Goal: Transaction & Acquisition: Purchase product/service

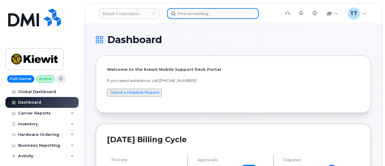
click at [195, 15] on input at bounding box center [212, 13] width 91 height 11
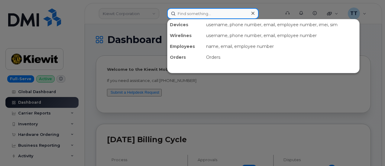
paste input "315-830-7271"
type input "315-830-7271"
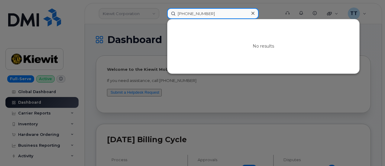
click at [199, 13] on input "315-830-7271" at bounding box center [212, 13] width 91 height 11
click at [193, 12] on input at bounding box center [212, 13] width 91 height 11
paste input "354933380405492"
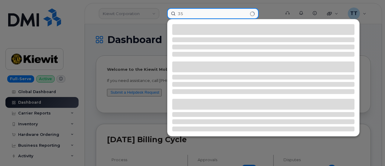
type input "3"
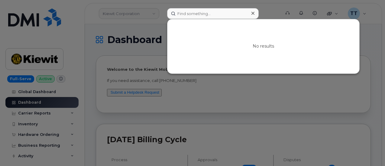
click at [271, 10] on div at bounding box center [192, 83] width 385 height 166
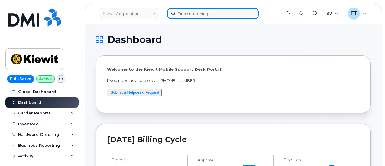
click at [182, 15] on input at bounding box center [212, 13] width 91 height 11
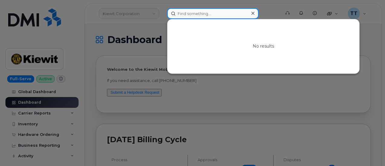
paste input "micheal hoelting"
click at [195, 14] on input "micheal hoelting" at bounding box center [212, 13] width 91 height 11
type input "micheal"
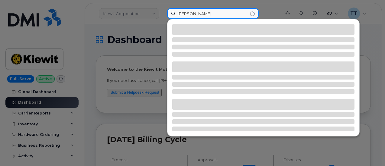
click at [195, 14] on input "micheal" at bounding box center [212, 13] width 91 height 11
drag, startPoint x: 195, startPoint y: 14, endPoint x: 194, endPoint y: 9, distance: 5.1
click at [196, 14] on input "micheal" at bounding box center [212, 13] width 91 height 11
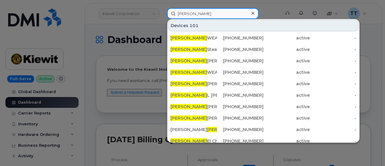
click at [196, 11] on input "micheal" at bounding box center [212, 13] width 91 height 11
click at [191, 12] on input "micheal" at bounding box center [212, 13] width 91 height 11
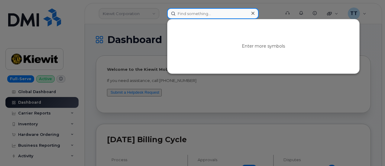
paste input "Michael hoelting"
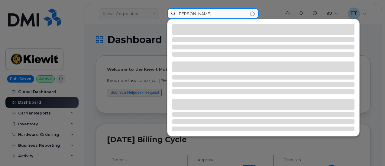
type input "Michael hoelting"
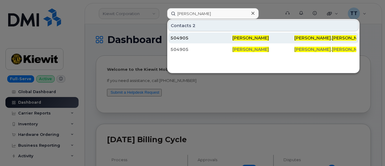
click at [278, 34] on div "Michael Hoelting" at bounding box center [263, 38] width 62 height 11
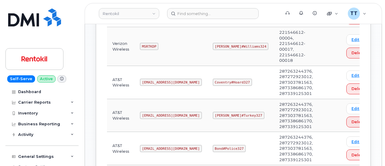
scroll to position [332, 0]
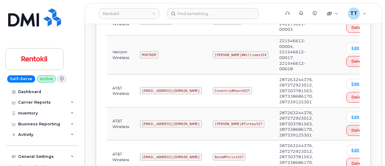
click at [155, 88] on code "[EMAIL_ADDRESS][DOMAIN_NAME]" at bounding box center [171, 90] width 62 height 7
click at [155, 88] on code "Ms-rentokil@dminc.com" at bounding box center [171, 90] width 62 height 7
copy code "Ms-rentokil@dminc.com"
click at [190, 85] on td "Ms-rentokil@dminc.com" at bounding box center [170, 91] width 73 height 33
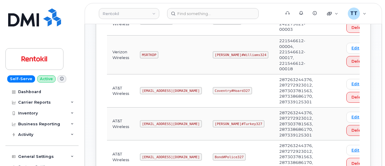
click at [216, 88] on code "Coventry#Hoard327" at bounding box center [232, 90] width 39 height 7
copy code "Coventry#Hoard327"
click at [168, 42] on td "MSRTKDP" at bounding box center [170, 55] width 73 height 39
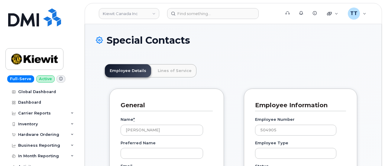
scroll to position [19, 0]
click at [175, 76] on link "Lines of Service" at bounding box center [174, 70] width 43 height 13
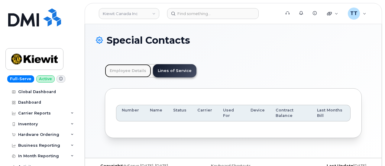
click at [129, 72] on link "Employee Details" at bounding box center [128, 70] width 46 height 13
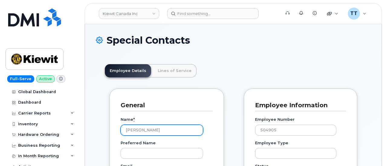
click at [143, 129] on input "[PERSON_NAME]" at bounding box center [161, 130] width 82 height 11
click at [143, 129] on input "Michael Hoelting" at bounding box center [161, 130] width 82 height 11
drag, startPoint x: 199, startPoint y: 81, endPoint x: 193, endPoint y: 102, distance: 22.3
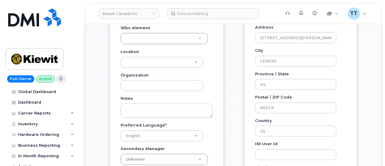
scroll to position [151, 0]
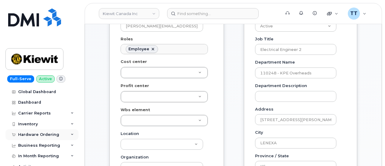
click at [42, 133] on div "Hardware Ordering" at bounding box center [38, 135] width 41 height 5
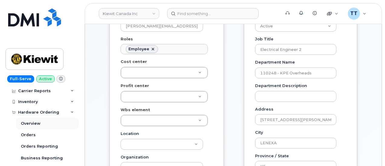
scroll to position [30, 0]
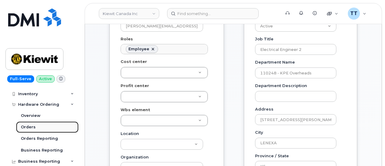
click at [43, 128] on link "Orders" at bounding box center [47, 127] width 62 height 11
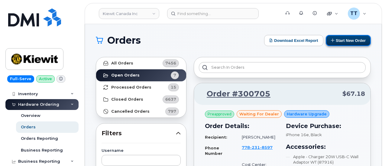
click at [344, 42] on button "Start New Order" at bounding box center [347, 40] width 45 height 11
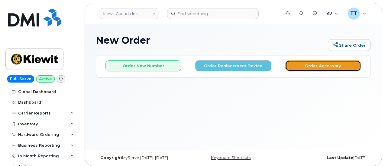
click at [310, 68] on button "Order Accessory" at bounding box center [323, 65] width 76 height 11
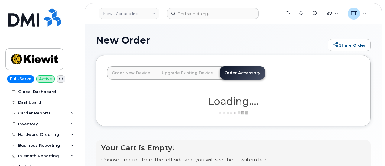
click at [133, 72] on link "Order New Device" at bounding box center [131, 72] width 48 height 13
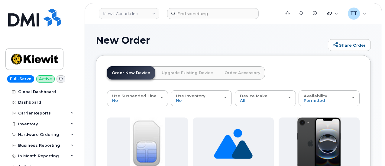
click at [169, 73] on link "Upgrade Existing Device" at bounding box center [187, 72] width 61 height 13
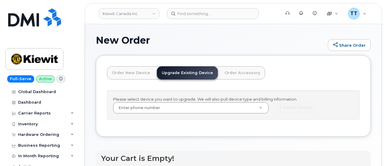
click at [122, 74] on link "Order New Device" at bounding box center [131, 72] width 48 height 13
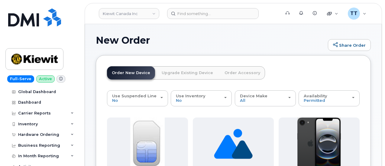
click at [236, 74] on link "Order Accessory" at bounding box center [241, 72] width 45 height 13
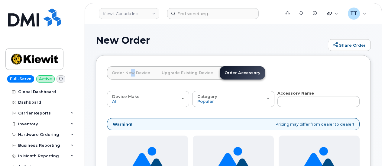
click at [129, 68] on link "Order New Device" at bounding box center [131, 72] width 48 height 13
click at [130, 71] on link "Order New Device" at bounding box center [131, 72] width 48 height 13
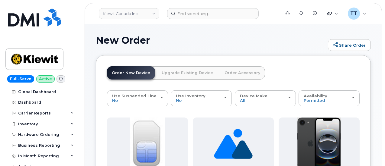
click at [172, 76] on link "Upgrade Existing Device" at bounding box center [187, 72] width 61 height 13
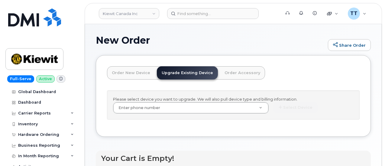
click at [225, 72] on link "Order Accessory" at bounding box center [241, 72] width 45 height 13
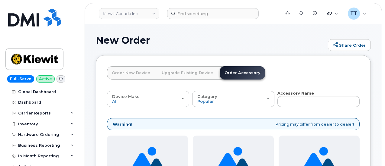
click at [127, 77] on link "Order New Device" at bounding box center [131, 72] width 48 height 13
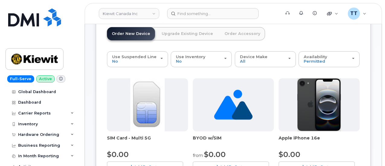
scroll to position [34, 0]
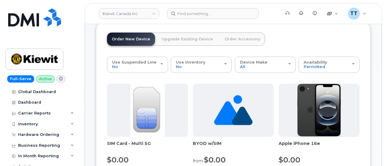
click at [175, 43] on link "Upgrade Existing Device" at bounding box center [187, 39] width 61 height 13
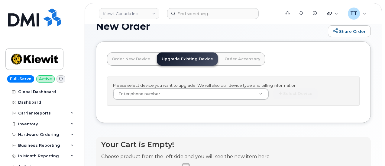
click at [232, 55] on link "Order Accessory" at bounding box center [241, 59] width 45 height 13
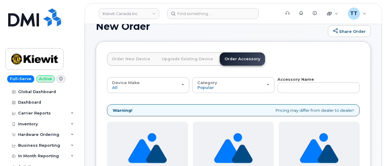
click at [134, 61] on link "Order New Device" at bounding box center [131, 59] width 48 height 13
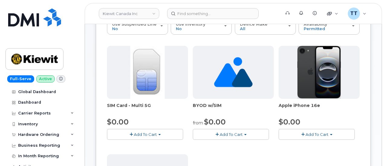
scroll to position [0, 0]
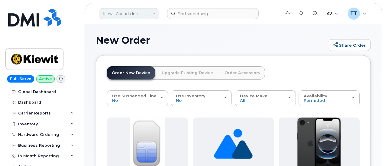
click at [130, 15] on link "Kiewit Canada Inc" at bounding box center [129, 13] width 60 height 11
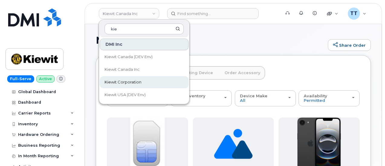
type input "kie"
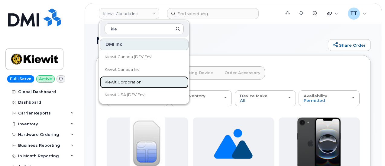
click at [143, 83] on link "Kiewit Corporation" at bounding box center [144, 82] width 89 height 12
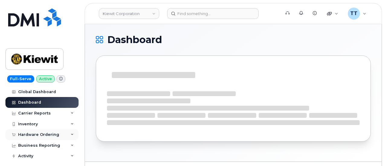
click at [46, 135] on div "Hardware Ordering" at bounding box center [38, 135] width 41 height 5
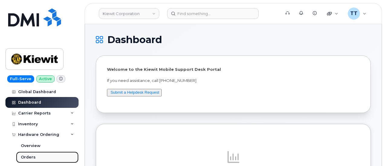
click at [39, 155] on link "Orders" at bounding box center [47, 157] width 62 height 11
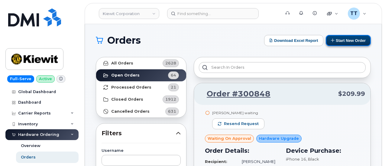
click at [341, 42] on button "Start New Order" at bounding box center [347, 40] width 45 height 11
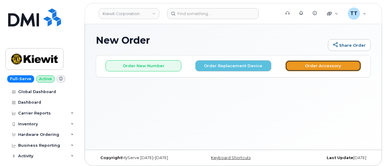
click at [299, 69] on button "Order Accessory" at bounding box center [323, 65] width 76 height 11
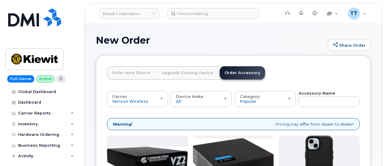
click at [127, 75] on link "Order New Device" at bounding box center [131, 72] width 48 height 13
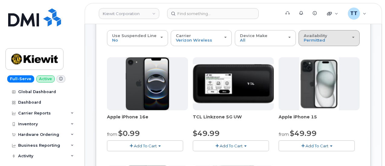
scroll to position [30, 0]
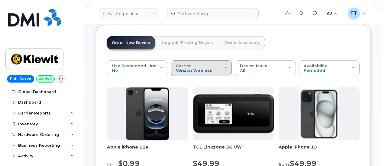
click at [191, 68] on span "Verizon Wireless" at bounding box center [194, 70] width 36 height 5
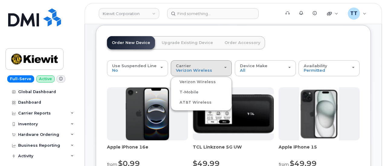
click at [156, 55] on div "Order New Device Upgrade Existing Device Order Accessory Order new device and n…" at bounding box center [186, 48] width 158 height 24
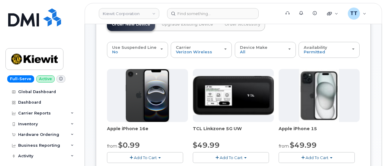
scroll to position [22, 0]
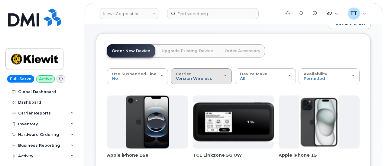
click at [185, 76] on span "Verizon Wireless" at bounding box center [194, 78] width 36 height 5
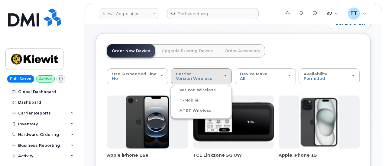
click at [185, 111] on label "AT&T Wireless" at bounding box center [191, 110] width 39 height 7
click at [0, 0] on input "AT&T Wireless" at bounding box center [0, 0] width 0 height 0
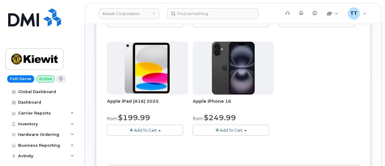
scroll to position [94, 0]
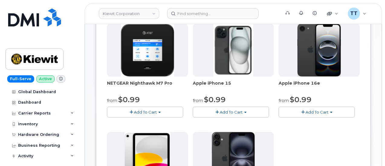
click at [305, 112] on span "Add To Cart" at bounding box center [316, 112] width 23 height 5
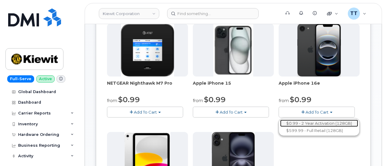
click at [280, 120] on link "$0.99 - 2 Year Activation (128GB)" at bounding box center [319, 124] width 78 height 8
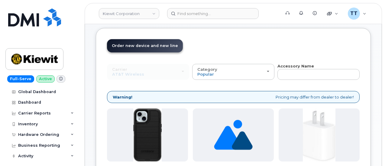
scroll to position [30, 0]
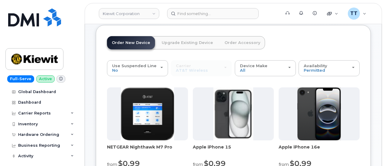
scroll to position [60, 0]
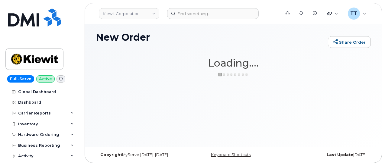
scroll to position [3, 0]
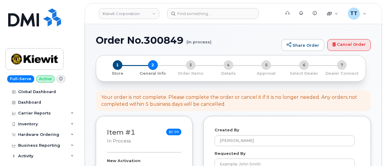
select select
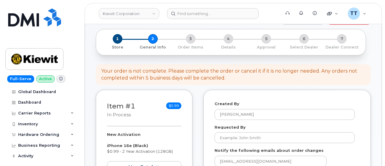
scroll to position [60, 0]
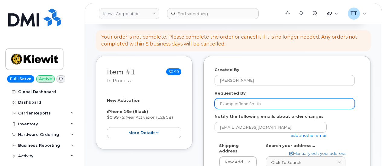
click at [237, 102] on input "Requested By" at bounding box center [284, 103] width 140 height 11
click at [237, 101] on input "Requested By" at bounding box center [284, 103] width 140 height 11
paste input "[PERSON_NAME]"
type input "[PERSON_NAME]"
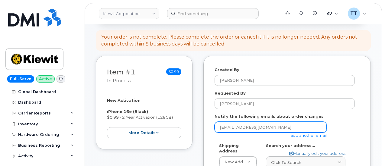
click at [243, 125] on input "[EMAIL_ADDRESS][DOMAIN_NAME]" at bounding box center [270, 127] width 112 height 11
click at [242, 125] on input "[EMAIL_ADDRESS][DOMAIN_NAME]" at bounding box center [270, 127] width 112 height 11
click at [242, 125] on input "email" at bounding box center [270, 127] width 112 height 11
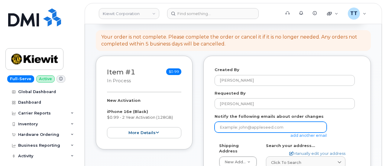
paste input "[PERSON_NAME][EMAIL_ADDRESS][PERSON_NAME][PERSON_NAME][DOMAIN_NAME]"
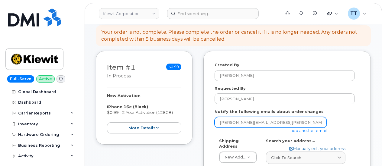
scroll to position [121, 0]
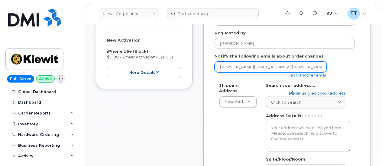
type input "[PERSON_NAME][EMAIL_ADDRESS][PERSON_NAME][PERSON_NAME][DOMAIN_NAME]"
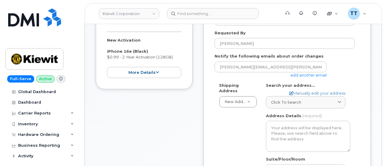
drag, startPoint x: 307, startPoint y: 101, endPoint x: 295, endPoint y: 110, distance: 15.7
click at [307, 101] on div "Click to search" at bounding box center [305, 103] width 69 height 6
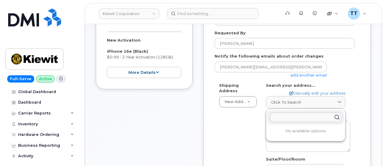
paste input "[STREET_ADDRESS][US_STATE]"
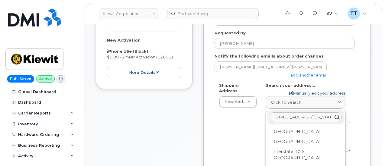
type input "[STREET_ADDRESS][US_STATE]"
click at [308, 93] on link "Manually edit your address" at bounding box center [317, 94] width 56 height 6
select select
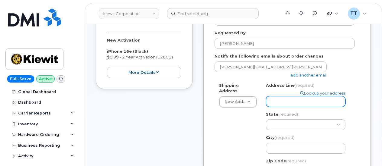
paste input "[STREET_ADDRESS][US_STATE]"
select select
type input "[STREET_ADDRESS][US_STATE]"
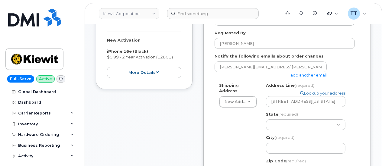
scroll to position [0, 0]
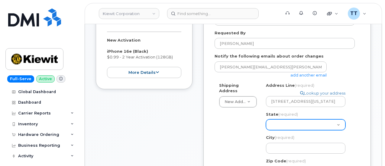
click at [288, 122] on select "[US_STATE] [US_STATE] [US_STATE] [US_STATE] [US_STATE] [US_STATE] [US_STATE] [U…" at bounding box center [305, 125] width 79 height 11
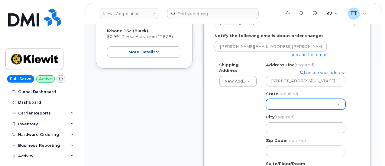
scroll to position [151, 0]
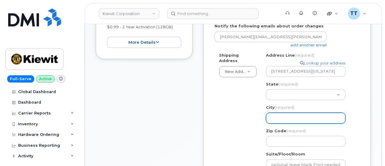
click at [297, 116] on input "City (required)" at bounding box center [305, 118] width 79 height 11
drag, startPoint x: 297, startPoint y: 116, endPoint x: 303, endPoint y: 120, distance: 7.2
click at [286, 119] on input "City (required)" at bounding box center [305, 118] width 79 height 11
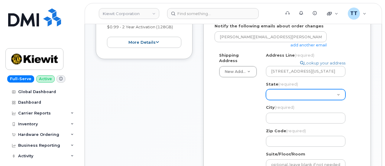
click at [292, 94] on select "Alabama Alaska American Samoa Arizona Arkansas California Colorado Connecticut …" at bounding box center [305, 94] width 79 height 11
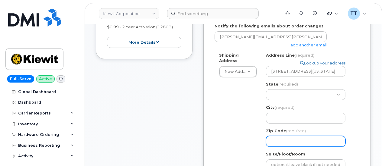
drag, startPoint x: 290, startPoint y: 139, endPoint x: 303, endPoint y: 145, distance: 14.2
click at [290, 139] on input "Zip Code (required)" at bounding box center [305, 141] width 79 height 11
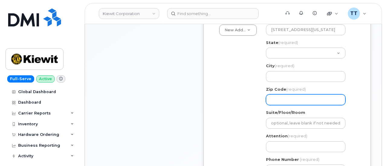
scroll to position [211, 0]
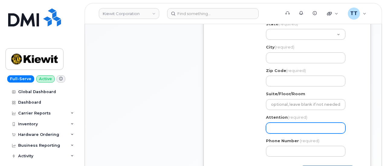
drag, startPoint x: 299, startPoint y: 127, endPoint x: 312, endPoint y: 130, distance: 12.3
click at [299, 127] on input "Attention (required)" at bounding box center [305, 128] width 79 height 11
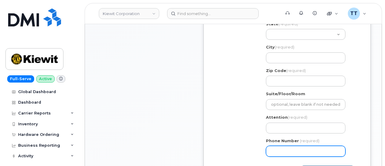
click at [309, 150] on input "Phone Number" at bounding box center [305, 151] width 79 height 11
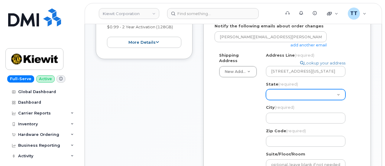
scroll to position [151, 0]
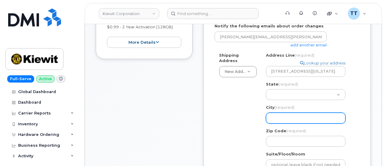
paste input "beaumont"
select select
type input "beaumont"
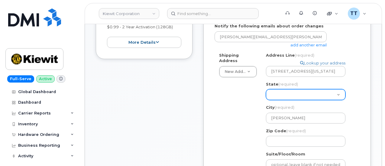
click at [288, 95] on select "Alabama Alaska American Samoa Arizona Arkansas California Colorado Connecticut …" at bounding box center [305, 94] width 79 height 11
select select "TX"
click at [266, 89] on select "Alabama Alaska American Samoa Arizona Arkansas California Colorado Connecticut …" at bounding box center [305, 94] width 79 height 11
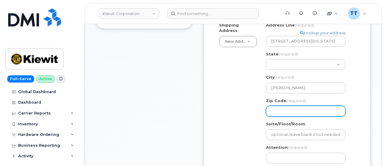
click at [296, 110] on input "Zip Code (required)" at bounding box center [305, 111] width 79 height 11
select select
type input "7"
select select
type input "77"
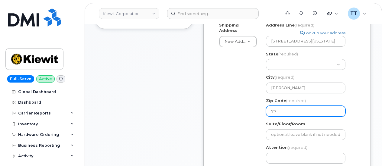
select select
type input "777"
select select
type input "7770"
select select
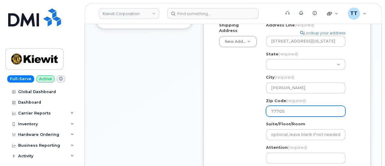
scroll to position [211, 0]
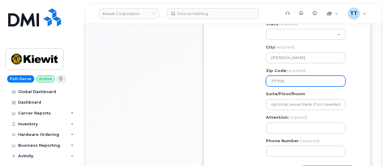
type input "77705"
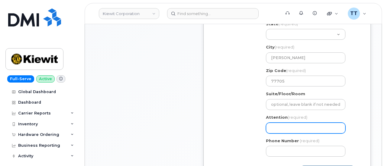
click at [299, 123] on input "Attention (required)" at bounding box center [305, 128] width 79 height 11
paste input "CS0798525"
select select
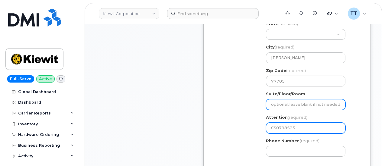
scroll to position [242, 0]
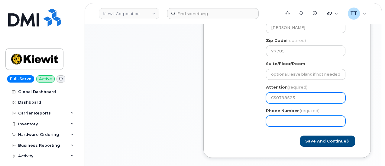
type input "CS0798525"
click at [295, 126] on input "Phone Number" at bounding box center [305, 121] width 79 height 11
click at [282, 120] on input "Phone Number" at bounding box center [305, 121] width 79 height 11
paste input "6187729923"
click at [290, 122] on input "Phone Number" at bounding box center [305, 121] width 79 height 11
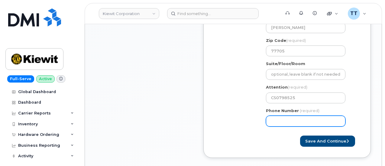
select select
type input "6187729923"
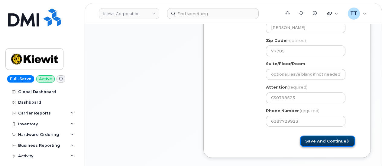
click at [327, 138] on button "Save and Continue" at bounding box center [327, 141] width 55 height 11
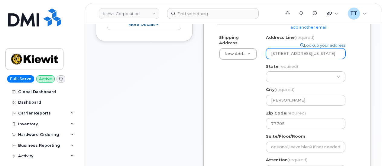
scroll to position [211, 0]
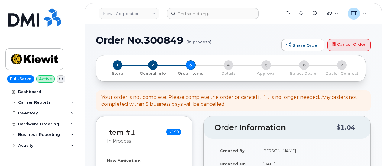
select select
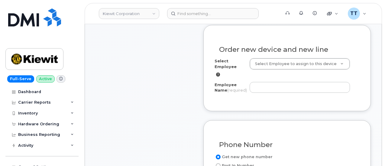
scroll to position [211, 0]
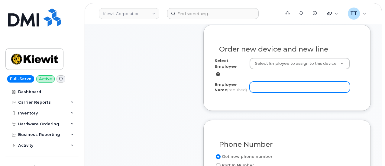
click at [293, 89] on input "Employee Name (required)" at bounding box center [299, 87] width 100 height 11
paste input "[PERSON_NAME]"
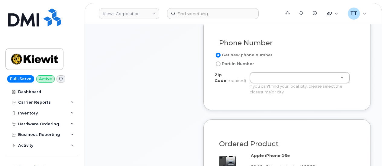
scroll to position [362, 0]
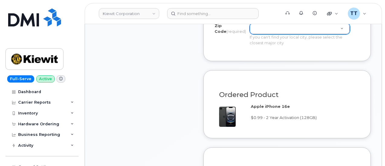
type input "[PERSON_NAME]"
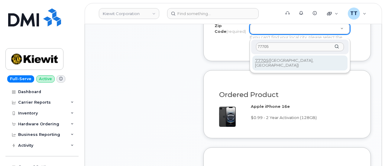
type input "77705"
type input "77705 (Beaumont, TX)"
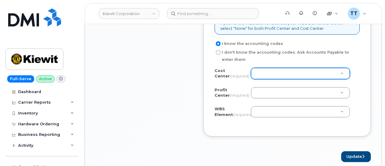
scroll to position [543, 0]
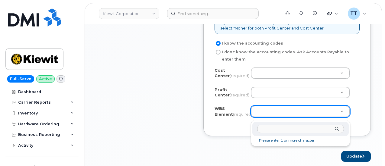
drag, startPoint x: 274, startPoint y: 135, endPoint x: 269, endPoint y: 130, distance: 7.7
paste input "105228.3886"
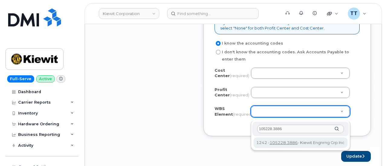
type input "105228.3886"
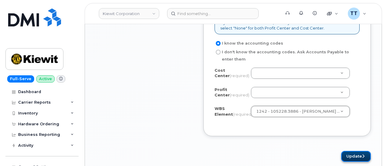
click at [345, 159] on button "Update" at bounding box center [356, 156] width 30 height 11
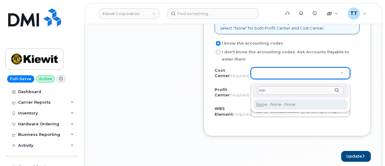
type input "non"
type input "None"
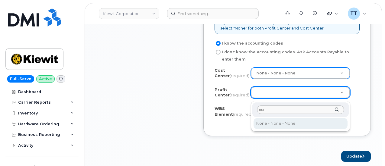
type input "non"
click at [278, 129] on div "non None - None - None" at bounding box center [300, 116] width 99 height 30
select select "None"
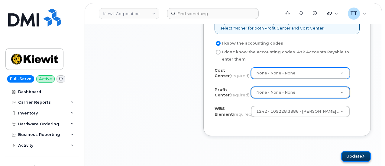
click at [347, 159] on button "Update" at bounding box center [356, 156] width 30 height 11
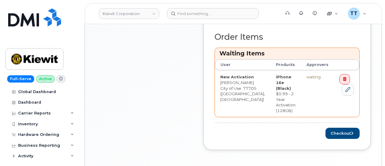
scroll to position [255, 0]
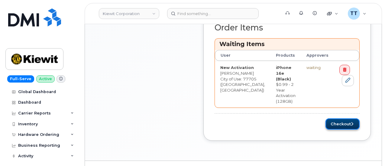
click at [343, 119] on button "Checkout" at bounding box center [342, 124] width 34 height 11
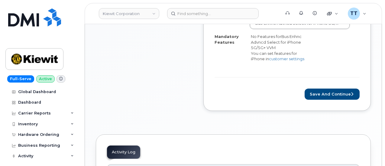
scroll to position [242, 0]
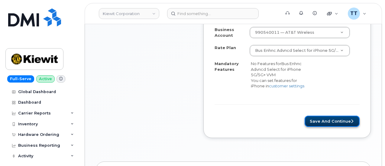
click at [324, 121] on button "Save and Continue" at bounding box center [331, 121] width 55 height 11
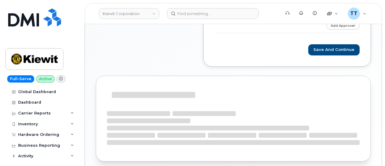
scroll to position [211, 0]
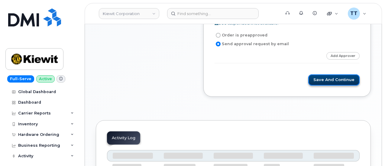
click at [327, 79] on button "Save and Continue" at bounding box center [333, 80] width 51 height 11
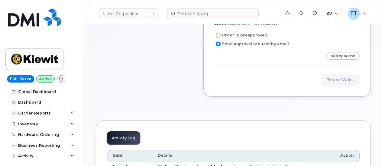
scroll to position [181, 0]
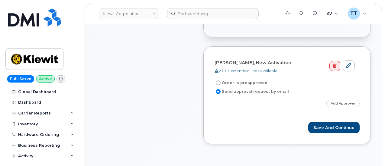
scroll to position [181, 0]
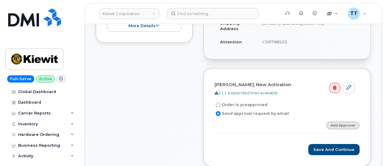
click at [333, 123] on link "Add Approver" at bounding box center [342, 126] width 33 height 8
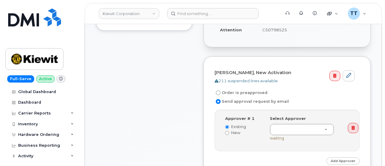
scroll to position [211, 0]
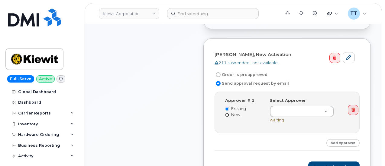
click at [226, 114] on input "New" at bounding box center [227, 115] width 4 height 4
radio input "true"
radio input "false"
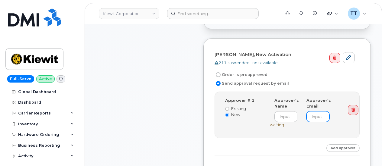
click at [314, 116] on input "email" at bounding box center [317, 116] width 23 height 11
paste input "BRANDON.BOSLEY@KIEWIT.COM"
type input "BRANDON.BOSLEY@KIEWIT.COM"
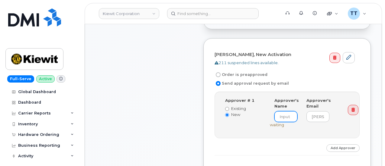
click at [286, 115] on input at bounding box center [285, 116] width 23 height 11
paste input "Brandon"
click at [292, 116] on input "Brandon" at bounding box center [285, 116] width 23 height 11
click at [293, 115] on input "Brandon" at bounding box center [285, 116] width 23 height 11
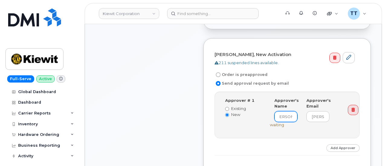
paste input "Bosley"
type input "Brandon Bosley"
click at [338, 149] on link "Add Approver" at bounding box center [342, 149] width 33 height 8
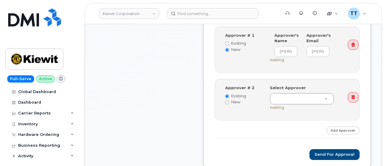
scroll to position [302, 0]
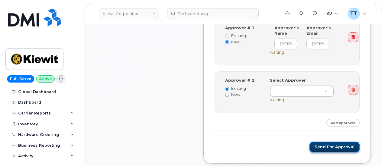
click at [327, 147] on button "Send for Approval" at bounding box center [334, 147] width 50 height 11
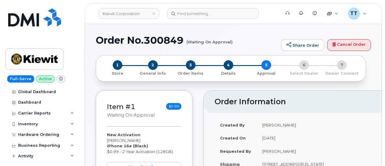
click at [142, 40] on h1 "Order No.300849 (Waiting On Approval)" at bounding box center [187, 40] width 182 height 11
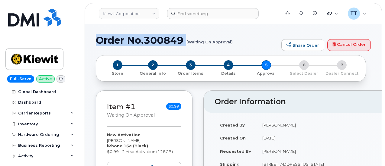
click at [142, 40] on h1 "Order No.300849 (Waiting On Approval)" at bounding box center [187, 40] width 182 height 11
copy h1 "Order No.300849"
drag, startPoint x: 40, startPoint y: 25, endPoint x: 33, endPoint y: 1, distance: 25.4
click at [40, 25] on img at bounding box center [34, 17] width 53 height 18
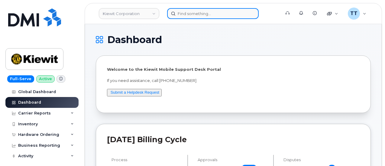
click at [206, 11] on input at bounding box center [212, 13] width 91 height 11
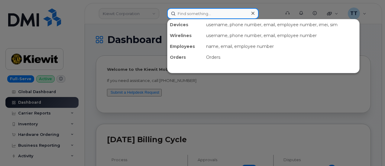
click at [196, 12] on input at bounding box center [212, 13] width 91 height 11
paste input "867200064537796"
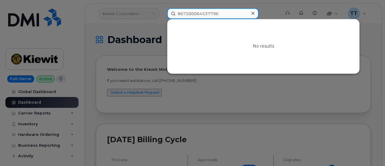
type input "867200064537796"
click at [198, 15] on input "867200064537796" at bounding box center [212, 13] width 91 height 11
paste input "[TECHNICAL_ID]"
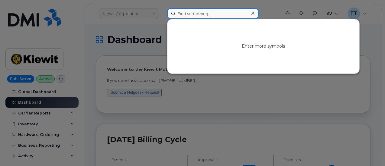
type input "[TECHNICAL_ID]"
click at [198, 14] on input "[TECHNICAL_ID]" at bounding box center [212, 13] width 91 height 11
click at [200, 13] on input "[TECHNICAL_ID]" at bounding box center [212, 13] width 91 height 11
click at [194, 11] on input at bounding box center [212, 13] width 91 height 11
paste input "867200064537796"
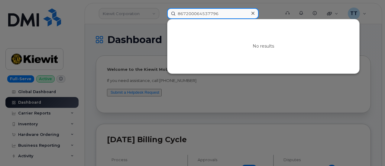
type input "867200064537796"
click at [191, 17] on input "867200064537796" at bounding box center [212, 13] width 91 height 11
click at [194, 16] on input "[PERSON_NAME]" at bounding box center [212, 13] width 91 height 11
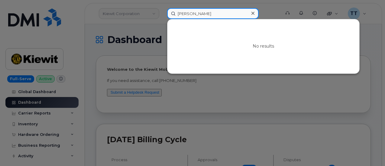
click at [194, 15] on input "[PERSON_NAME]" at bounding box center [212, 13] width 91 height 11
type input "[PERSON_NAME]"
click at [188, 14] on input "[PERSON_NAME]" at bounding box center [212, 13] width 91 height 11
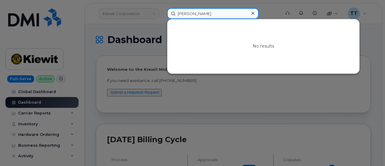
click at [188, 14] on input "[PERSON_NAME]" at bounding box center [212, 13] width 91 height 11
click at [210, 16] on input at bounding box center [212, 13] width 91 height 11
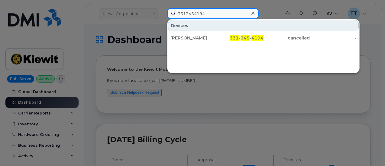
click at [190, 14] on input "3313454194" at bounding box center [212, 13] width 91 height 11
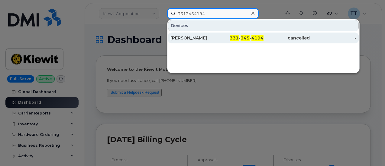
type input "3313454194"
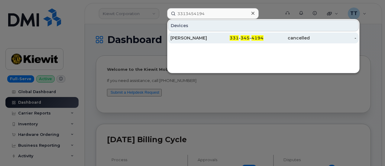
click at [200, 37] on div "MARLON MINNIS" at bounding box center [193, 38] width 46 height 6
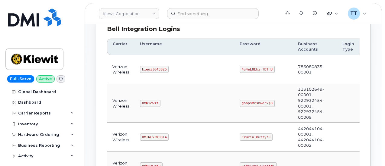
scroll to position [60, 0]
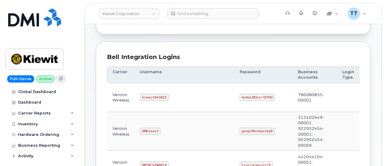
click at [150, 94] on code "kiewit043025" at bounding box center [154, 97] width 29 height 7
copy code "kiewit043025"
click at [239, 96] on code "4u4eL8Ekzr?DTHU" at bounding box center [256, 97] width 35 height 7
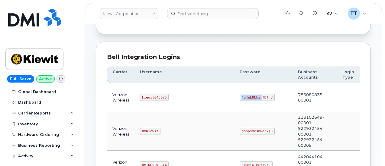
click at [239, 96] on code "4u4eL8Ekzr?DTHU" at bounding box center [256, 97] width 35 height 7
copy code "4u4eL8Ekzr?DTHU"
click at [241, 85] on td "4u4eL8Ekzr?DTHU" at bounding box center [263, 97] width 58 height 29
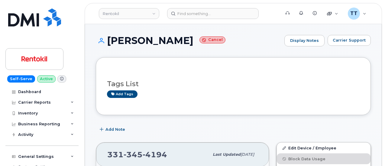
click at [153, 40] on h1 "[PERSON_NAME]" at bounding box center [188, 40] width 185 height 11
drag, startPoint x: 153, startPoint y: 40, endPoint x: 146, endPoint y: 41, distance: 7.9
click at [146, 41] on h1 "[PERSON_NAME]" at bounding box center [188, 40] width 185 height 11
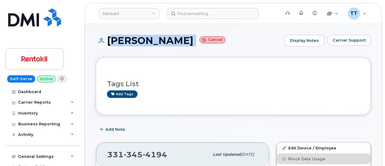
click at [146, 41] on h1 "[PERSON_NAME]" at bounding box center [188, 40] width 185 height 11
copy h1 "[PERSON_NAME]"
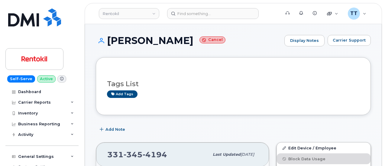
click at [163, 62] on div "Tags List Add tags" at bounding box center [233, 86] width 275 height 58
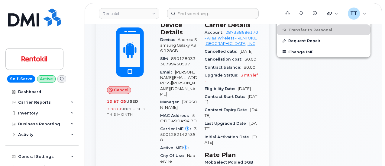
scroll to position [30, 0]
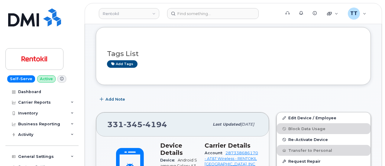
click at [137, 123] on span "345" at bounding box center [132, 124] width 19 height 9
copy span "331 345 4194"
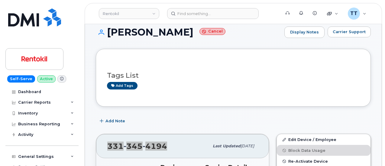
scroll to position [0, 0]
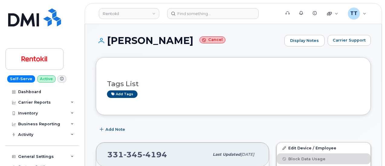
click at [142, 39] on h1 "MARLON MINNIS Cancel" at bounding box center [188, 40] width 185 height 11
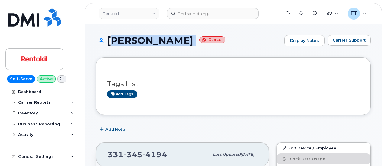
click at [142, 39] on h1 "MARLON MINNIS Cancel" at bounding box center [188, 40] width 185 height 11
copy h1 "MARLON MINNIS"
click at [119, 40] on h1 "MARLON MINNIS Cancel" at bounding box center [188, 40] width 185 height 11
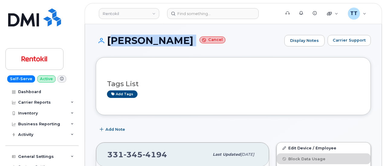
drag, startPoint x: 164, startPoint y: 12, endPoint x: 167, endPoint y: 21, distance: 8.5
click at [164, 12] on div at bounding box center [221, 13] width 119 height 11
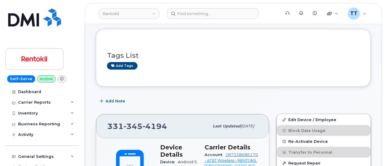
scroll to position [60, 0]
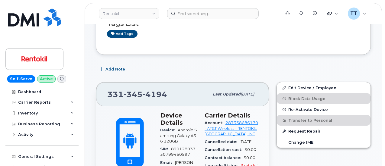
click at [129, 93] on span "345" at bounding box center [132, 94] width 19 height 9
copy span "331 345 4194"
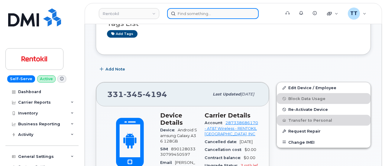
click at [194, 12] on input at bounding box center [212, 13] width 91 height 11
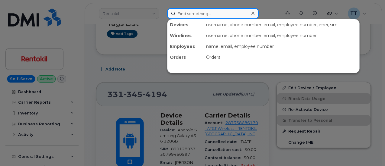
paste input "16175944930"
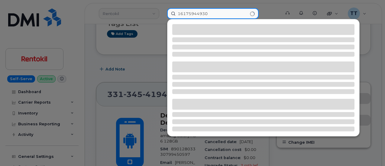
click at [179, 12] on input "16175944930" at bounding box center [212, 13] width 91 height 11
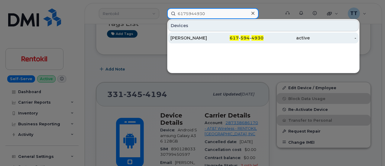
type input "6175944930"
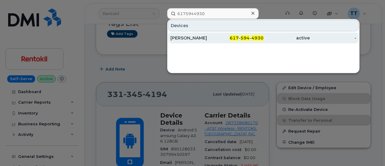
click at [195, 36] on div "[PERSON_NAME]" at bounding box center [193, 38] width 46 height 6
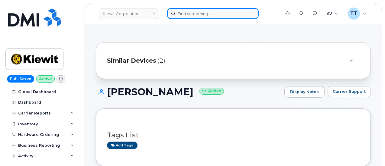
click at [191, 12] on input at bounding box center [212, 13] width 91 height 11
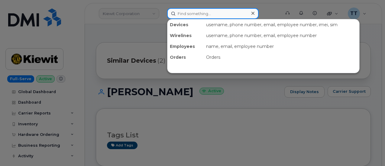
paste input "358693092054543"
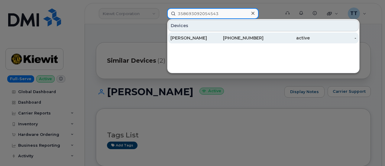
type input "358693092054543"
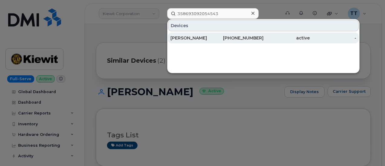
click at [221, 41] on div "[PHONE_NUMBER]" at bounding box center [240, 38] width 46 height 11
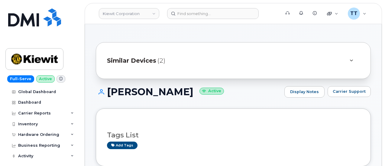
click at [147, 93] on h1 "[PERSON_NAME] Active" at bounding box center [188, 92] width 185 height 11
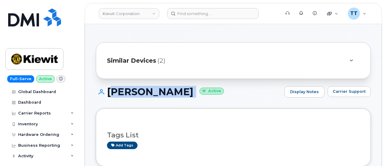
click at [147, 93] on h1 "[PERSON_NAME] Active" at bounding box center [188, 92] width 185 height 11
copy h1 "[PERSON_NAME]"
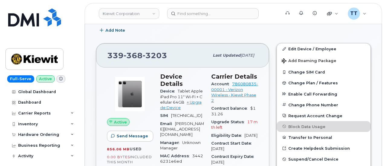
scroll to position [151, 0]
click at [262, 14] on form at bounding box center [221, 13] width 109 height 11
click at [194, 100] on link "+ Upgrade Device" at bounding box center [180, 105] width 41 height 10
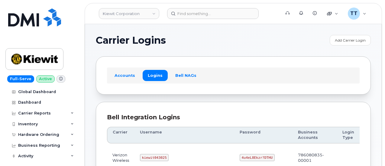
scroll to position [60, 0]
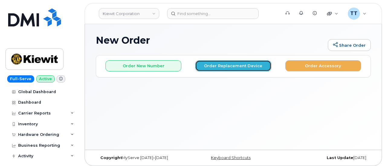
click at [232, 66] on button "Order Replacement Device" at bounding box center [233, 65] width 76 height 11
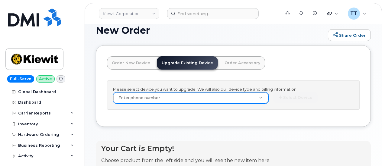
scroll to position [14, 0]
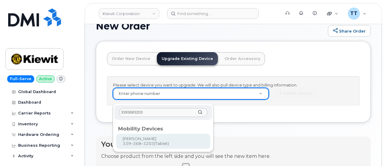
type input "3393683203"
type input "1175747"
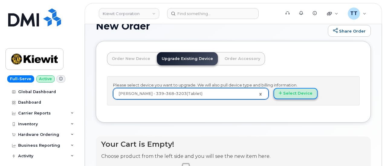
click at [273, 99] on button "Select Device" at bounding box center [295, 93] width 44 height 11
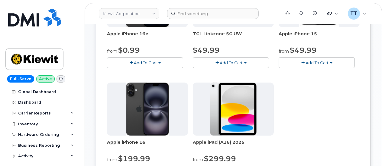
scroll to position [165, 0]
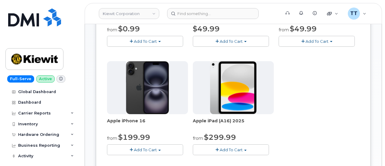
click at [193, 121] on span "Apple iPad (A16) 2025" at bounding box center [233, 124] width 81 height 12
copy div "Apple iPad (A16) 2025"
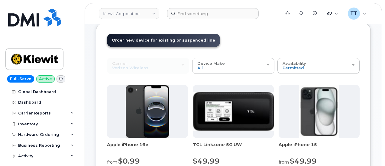
scroll to position [0, 0]
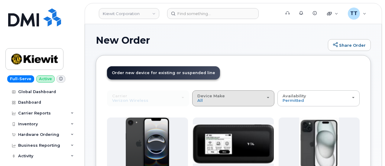
click at [197, 97] on span "Device Make" at bounding box center [210, 96] width 27 height 5
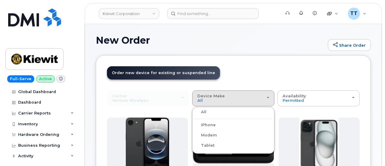
click at [194, 144] on label "Tablet" at bounding box center [204, 145] width 21 height 7
click at [0, 0] on input "Tablet" at bounding box center [0, 0] width 0 height 0
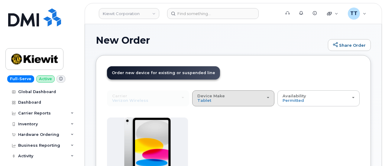
scroll to position [91, 0]
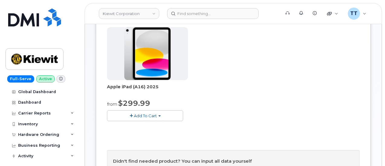
click at [141, 115] on span "Add To Cart" at bounding box center [145, 116] width 23 height 5
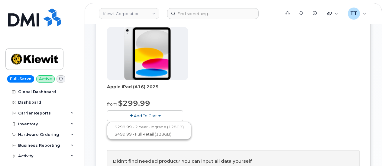
click at [200, 111] on div "Apple iPad (A16) 2025 from $299.99 Add To Cart $299.99 - 2 Year Upgrade (128GB)…" at bounding box center [233, 79] width 252 height 104
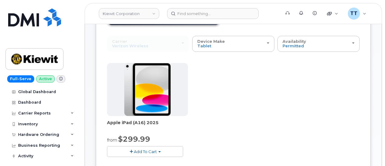
scroll to position [60, 0]
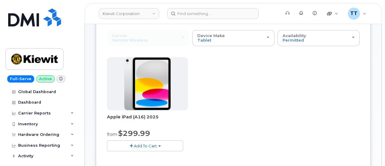
click at [58, 3] on div "Full-Serve Active Global Dashboard Dashboard Carrier Reports Monthly Billing Da…" at bounding box center [41, 83] width 82 height 166
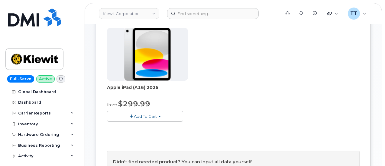
scroll to position [91, 0]
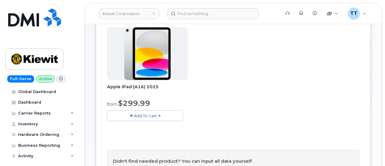
click at [134, 115] on span "Add To Cart" at bounding box center [145, 116] width 23 height 5
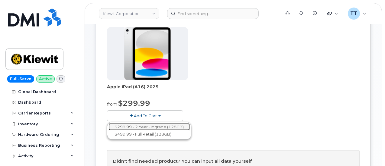
click at [140, 127] on link "$299.99 - 2 Year Upgrade (128GB)" at bounding box center [148, 127] width 81 height 8
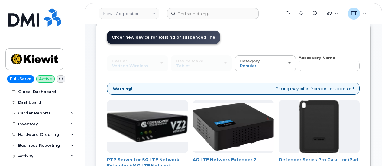
scroll to position [156, 0]
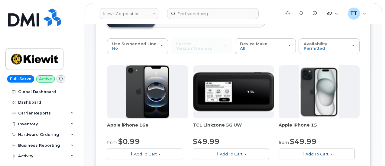
scroll to position [82, 0]
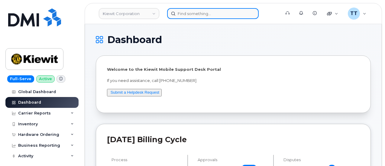
click at [199, 17] on input at bounding box center [212, 13] width 91 height 11
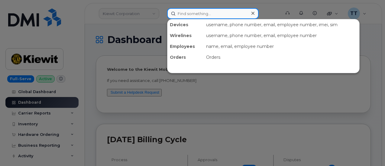
paste input "358693092054543"
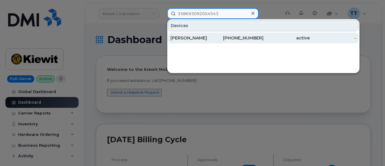
type input "358693092054543"
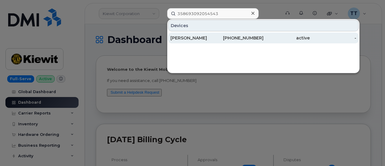
click at [191, 41] on div "[PERSON_NAME]" at bounding box center [193, 38] width 46 height 11
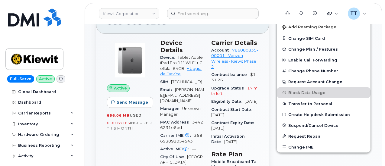
scroll to position [130, 0]
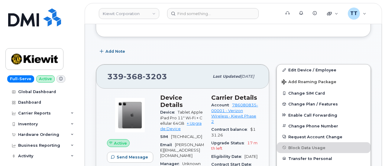
click at [143, 73] on span "3203" at bounding box center [155, 76] width 24 height 9
copy span "[PHONE_NUMBER]"
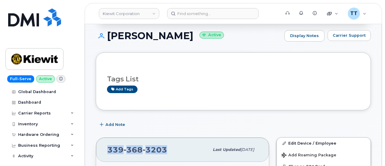
scroll to position [160, 0]
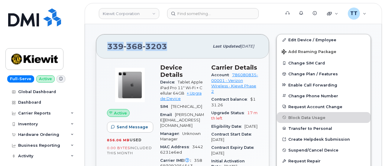
click at [172, 44] on div "[PHONE_NUMBER]" at bounding box center [158, 46] width 102 height 13
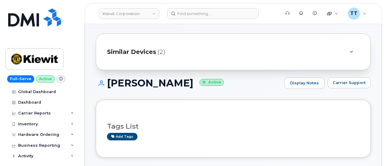
scroll to position [0, 0]
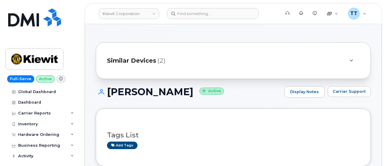
click at [136, 97] on h1 "[PERSON_NAME] Active" at bounding box center [188, 92] width 185 height 11
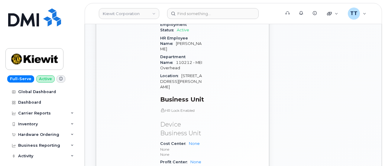
scroll to position [302, 0]
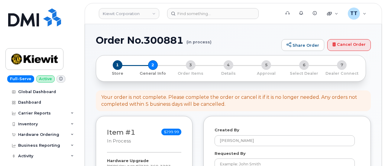
select select
click at [156, 42] on h1 "Order No.300881 (in process)" at bounding box center [187, 40] width 182 height 11
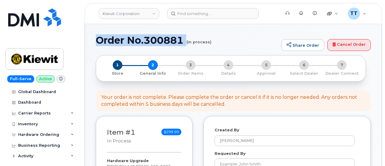
click at [156, 42] on h1 "Order No.300881 (in process)" at bounding box center [187, 40] width 182 height 11
copy h1 "Order No.300881"
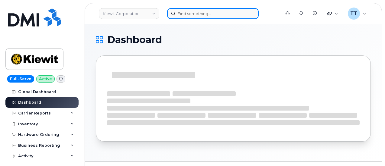
click at [198, 13] on input at bounding box center [212, 13] width 91 height 11
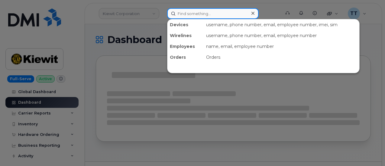
paste input "[PHONE_NUMBER]"
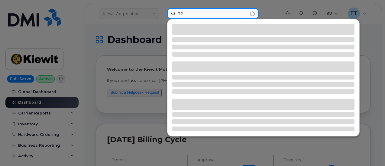
type input "3"
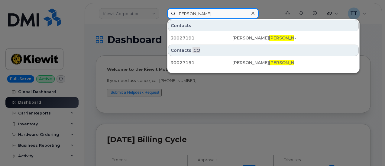
click at [189, 14] on input "[PERSON_NAME]" at bounding box center [212, 13] width 91 height 11
type input "[PERSON_NAME]"
click at [191, 13] on input "pushman" at bounding box center [212, 13] width 91 height 11
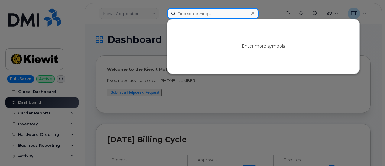
paste input "Wayne.Hill"
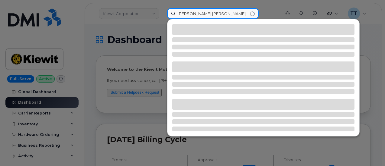
click at [191, 13] on input "Wayne.Hill" at bounding box center [212, 13] width 91 height 11
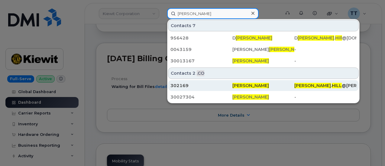
scroll to position [91, 0]
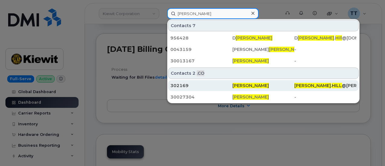
type input "Wayne Hill"
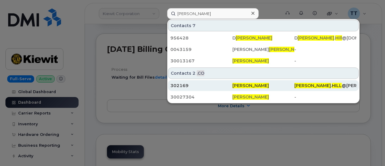
click at [221, 87] on div "302169" at bounding box center [201, 86] width 62 height 6
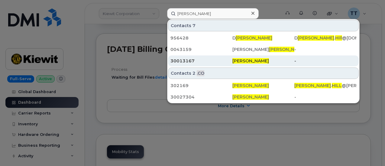
click at [213, 60] on div "30013167" at bounding box center [201, 61] width 62 height 6
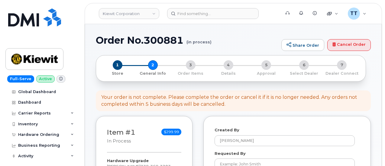
select select
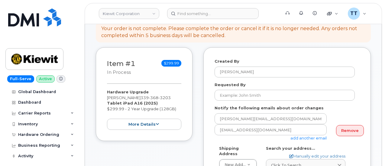
scroll to position [60, 0]
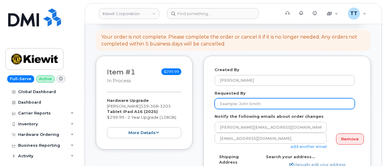
click at [237, 101] on input "Requested By" at bounding box center [284, 103] width 140 height 11
paste input "[PERSON_NAME]"
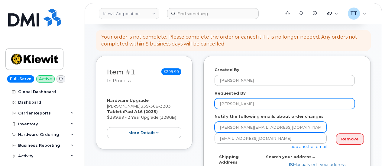
type input "[PERSON_NAME]"
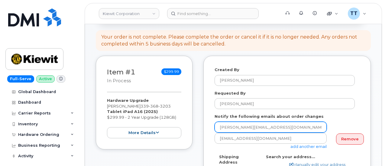
click at [257, 129] on input "[PERSON_NAME][EMAIL_ADDRESS][DOMAIN_NAME]" at bounding box center [270, 127] width 112 height 11
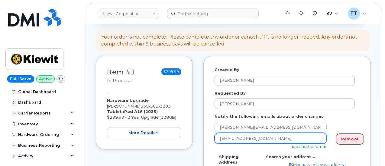
click at [246, 138] on input "ttedesco@dminc.com" at bounding box center [270, 138] width 112 height 11
click at [246, 138] on input "[EMAIL_ADDRESS][DOMAIN_NAME]" at bounding box center [270, 138] width 112 height 11
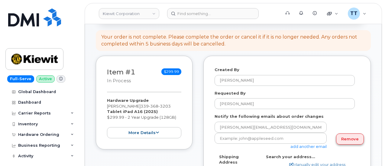
click at [347, 139] on link "Remove" at bounding box center [350, 139] width 28 height 11
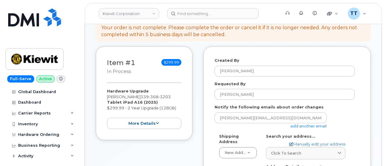
scroll to position [151, 0]
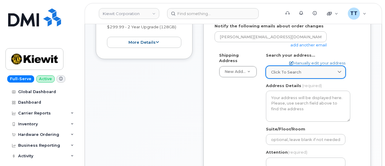
click at [293, 70] on span "Click to search" at bounding box center [286, 72] width 30 height 6
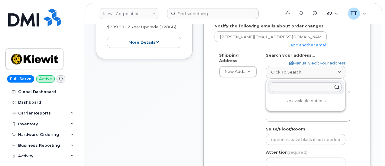
paste input "400 Totten Pond Rd #400Waltham, MA 02451"
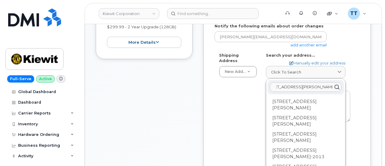
click at [295, 87] on input "400 Totten Pond Rd #400Waltham, MA 02451" at bounding box center [306, 87] width 72 height 10
type input "400 Totten Pond Rd #400 Waltham, MA 02451"
click at [297, 84] on input "400 Totten Pond Rd #400 Waltham, MA 02451" at bounding box center [306, 87] width 72 height 10
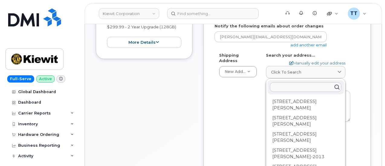
scroll to position [0, 0]
click at [252, 93] on div "Shipping Address New Address New Address 3745 interstate 10 s access rd beaumon…" at bounding box center [284, 125] width 140 height 144
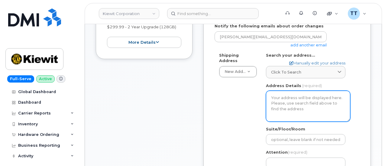
click at [291, 107] on textarea "Address Details" at bounding box center [308, 106] width 84 height 31
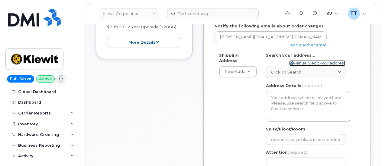
click at [311, 63] on link "Manually edit your address" at bounding box center [317, 63] width 56 height 6
select select
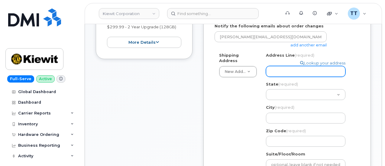
paste input "400 Totten Pond Rd #400Waltham, MA 02451"
select select
type input "400 Totten Pond Rd #400Waltham, MA 02451"
click at [299, 71] on input "400 Totten Pond Rd #400Waltham, MA 02451" at bounding box center [305, 71] width 79 height 11
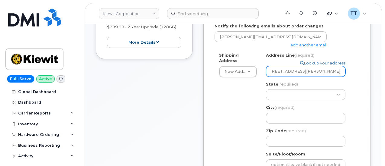
select select
click at [289, 71] on input "400 Totten Pond Rd #400 Waltham, MA 02451" at bounding box center [305, 71] width 79 height 11
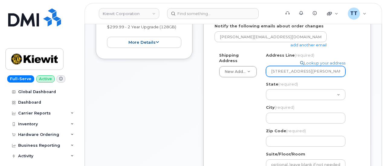
type input "400 Totten Pond Rd #400 Waltham, MA 02451"
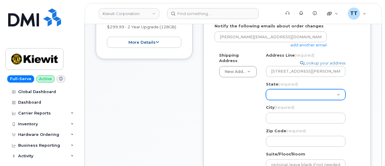
click at [284, 94] on select "Alabama Alaska American Samoa Arizona Arkansas California Colorado Connecticut …" at bounding box center [305, 94] width 79 height 11
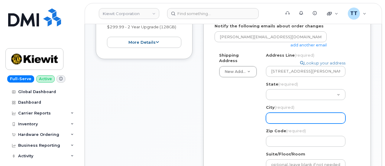
click at [280, 121] on input "City (required)" at bounding box center [305, 118] width 79 height 11
drag, startPoint x: 280, startPoint y: 121, endPoint x: 284, endPoint y: 123, distance: 4.9
click at [281, 121] on input "City (required)" at bounding box center [305, 118] width 79 height 11
paste input "Waltham"
select select
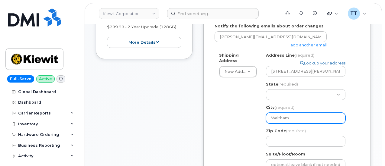
type input "Waltham"
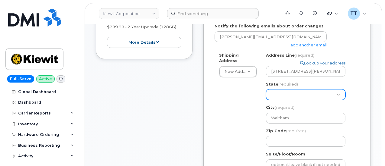
click at [278, 98] on select "Alabama Alaska American Samoa Arizona Arkansas California Colorado Connecticut …" at bounding box center [305, 94] width 79 height 11
select select "MA"
click at [266, 89] on select "Alabama Alaska American Samoa Arizona Arkansas California Colorado Connecticut …" at bounding box center [305, 94] width 79 height 11
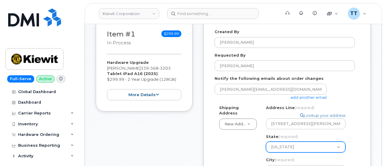
scroll to position [91, 0]
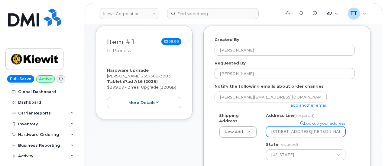
click at [305, 132] on input "400 Totten Pond Rd #400 Waltham, MA 02451" at bounding box center [305, 132] width 79 height 11
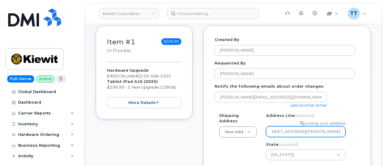
click at [329, 131] on input "400 Totten Pond Rd #400 Waltham, MA 02451" at bounding box center [305, 132] width 79 height 11
click at [330, 131] on input "400 Totten Pond Rd #400 Waltham, MA 02451" at bounding box center [305, 132] width 79 height 11
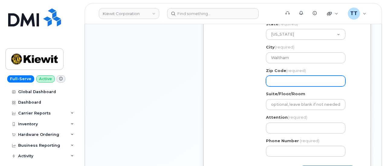
click at [281, 81] on input "Zip Code (required)" at bounding box center [305, 81] width 79 height 11
click at [269, 80] on input "Zip Code (required)" at bounding box center [305, 81] width 79 height 11
paste input "02451"
select select
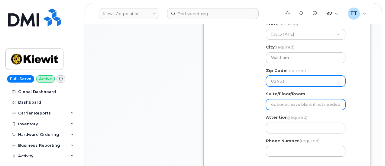
type input "02451"
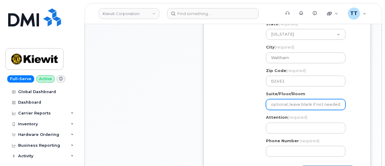
click at [293, 104] on input "Suite/Floor/Room" at bounding box center [305, 104] width 79 height 11
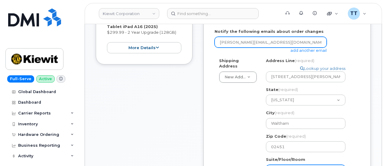
scroll to position [91, 0]
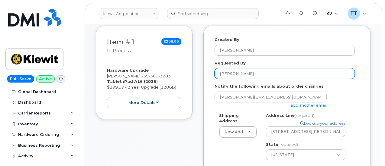
click at [228, 75] on input "FELIX SENKOVSKY" at bounding box center [284, 73] width 140 height 11
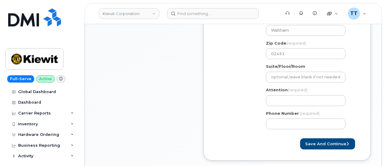
scroll to position [242, 0]
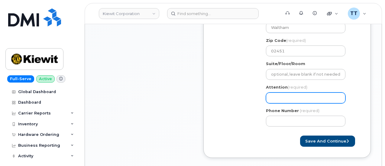
click at [290, 96] on input "Attention (required)" at bounding box center [305, 98] width 79 height 11
paste input "FELIX SENKOVSKY"
select select
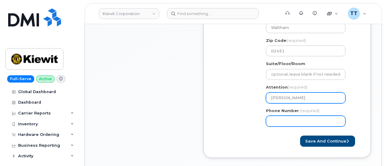
type input "FELIX SENKOVSKY"
click at [311, 122] on input "Phone Number" at bounding box center [305, 121] width 79 height 11
click at [283, 121] on input "Phone Number" at bounding box center [305, 121] width 79 height 11
paste input "3393683203"
select select
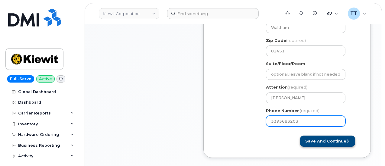
type input "3393683203"
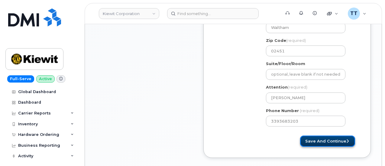
click at [312, 136] on button "Save and Continue" at bounding box center [327, 141] width 55 height 11
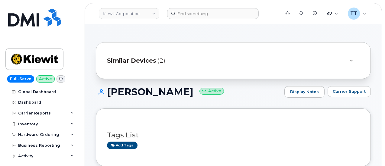
click at [137, 94] on h1 "FELIX SENKOVSKY Active" at bounding box center [188, 92] width 185 height 11
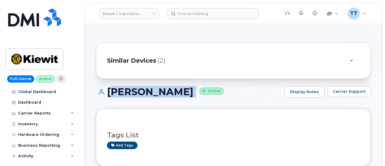
click at [137, 94] on h1 "FELIX SENKOVSKY Active" at bounding box center [188, 92] width 185 height 11
copy h1 "FELIX SENKOVSKY"
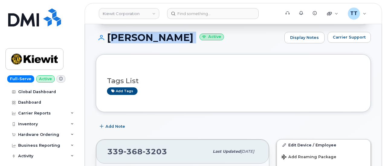
scroll to position [91, 0]
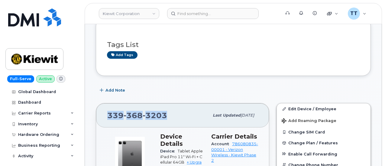
drag, startPoint x: 153, startPoint y: 114, endPoint x: 98, endPoint y: 113, distance: 55.6
click at [98, 113] on div "339 368 3203 Last updated Sep 06, 2025" at bounding box center [182, 116] width 173 height 24
copy span "339 368 3203"
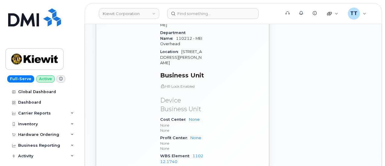
scroll to position [453, 0]
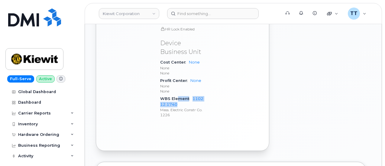
drag, startPoint x: 177, startPoint y: 69, endPoint x: 182, endPoint y: 76, distance: 9.4
click at [182, 95] on div "WBS Element 110212.1740 Mass. Electric Constr Co. 1226" at bounding box center [182, 107] width 44 height 24
copy div "ment 110212.1740"
click at [196, 113] on p "1226" at bounding box center [182, 115] width 44 height 5
click at [178, 97] on span "WBS Element" at bounding box center [176, 99] width 32 height 5
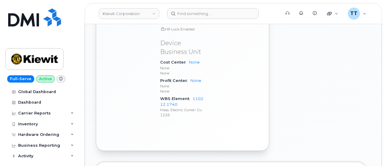
click at [178, 97] on span "WBS Element" at bounding box center [176, 99] width 32 height 5
copy div "WBS Element 110212.1740"
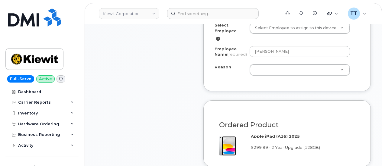
scroll to position [392, 0]
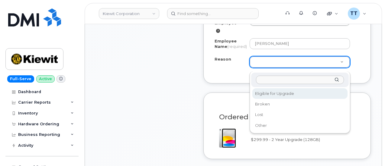
select select "eligible_for_upgrade"
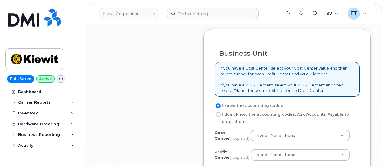
scroll to position [634, 0]
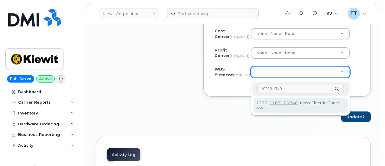
type input "110212.1740"
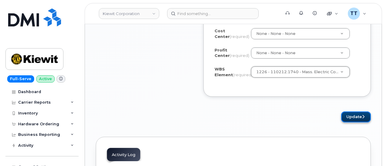
click at [353, 117] on button "Update" at bounding box center [356, 117] width 30 height 11
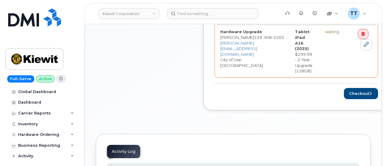
scroll to position [302, 0]
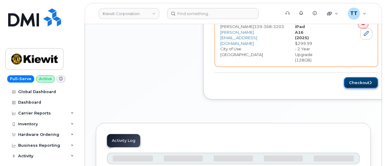
click at [366, 80] on button "Checkout" at bounding box center [361, 82] width 34 height 11
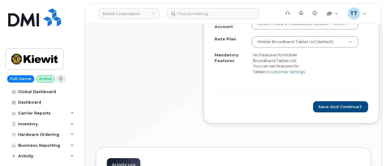
scroll to position [272, 0]
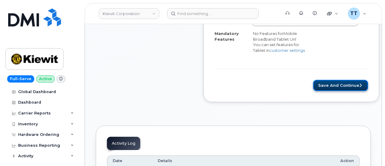
click at [341, 87] on button "Save and Continue" at bounding box center [340, 85] width 55 height 11
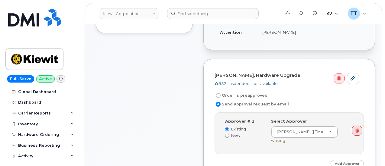
scroll to position [242, 0]
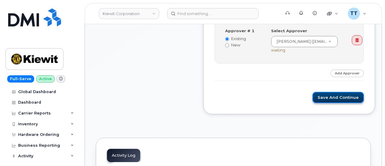
click at [337, 96] on button "Save and Continue" at bounding box center [337, 97] width 51 height 11
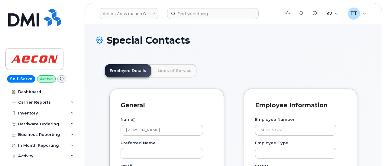
scroll to position [19, 0]
click at [170, 72] on link "Lines of Service" at bounding box center [174, 70] width 43 height 13
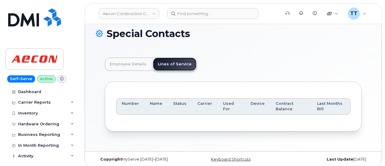
scroll to position [10, 0]
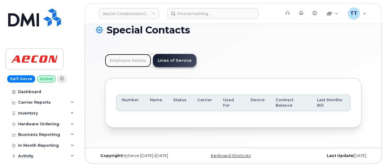
click at [120, 54] on link "Employee Details" at bounding box center [128, 60] width 46 height 13
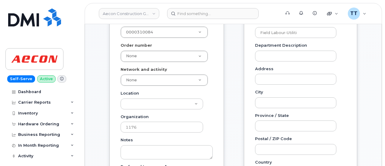
scroll to position [40, 0]
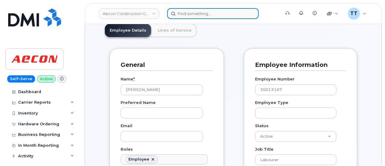
click at [199, 15] on input at bounding box center [212, 13] width 91 height 11
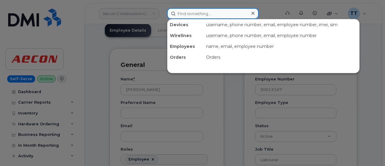
paste input "joseph louissaint"
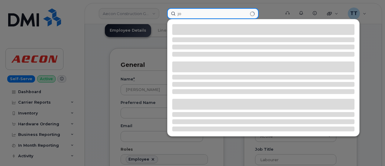
type input "j"
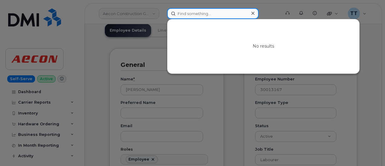
click at [205, 11] on input at bounding box center [212, 13] width 91 height 11
paste input "295936"
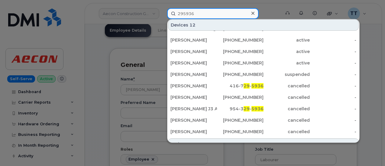
scroll to position [51, 0]
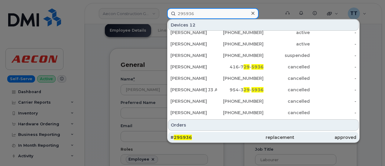
type input "295936"
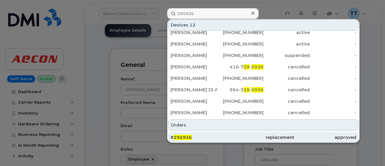
click at [210, 137] on div "# 295936" at bounding box center [201, 138] width 62 height 6
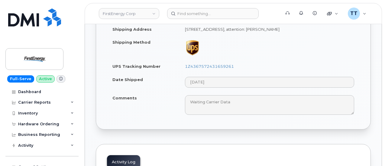
scroll to position [302, 0]
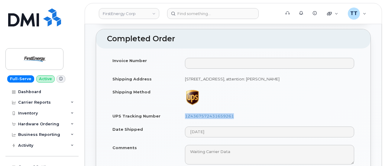
drag, startPoint x: 182, startPoint y: 125, endPoint x: 234, endPoint y: 126, distance: 51.3
click at [234, 123] on td "1Z4367572431659261" at bounding box center [269, 116] width 180 height 13
copy link "1Z4367572431659261"
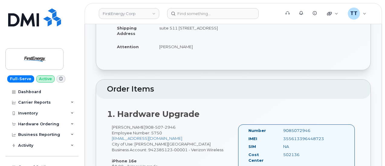
scroll to position [0, 0]
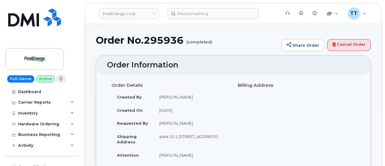
click at [235, 123] on div "Order Details Created By [PERSON_NAME] Created On [DATE] Requested By [PERSON_N…" at bounding box center [233, 123] width 252 height 87
drag, startPoint x: 37, startPoint y: 26, endPoint x: 60, endPoint y: 8, distance: 28.6
click at [37, 26] on img at bounding box center [34, 17] width 53 height 18
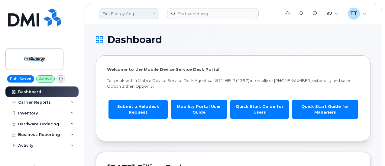
click at [136, 12] on link "FirstEnergy Corp" at bounding box center [129, 13] width 60 height 11
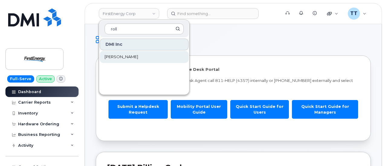
type input "roll"
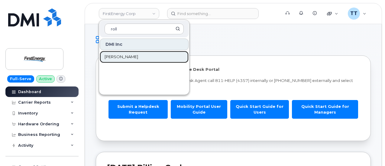
click at [116, 54] on span "[PERSON_NAME]" at bounding box center [121, 57] width 34 height 6
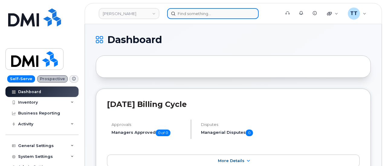
click at [186, 15] on input at bounding box center [212, 13] width 91 height 11
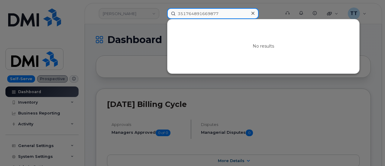
click at [193, 15] on input "351764891669877" at bounding box center [212, 13] width 91 height 11
click at [224, 13] on input "351764891669877" at bounding box center [212, 13] width 91 height 11
type input "351764891669877"
click at [198, 16] on input "351764891669877" at bounding box center [212, 13] width 91 height 11
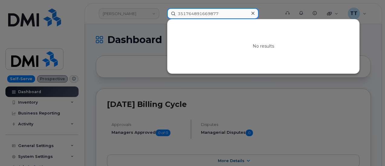
click at [198, 16] on input "351764891669877" at bounding box center [212, 13] width 91 height 11
click at [205, 17] on input at bounding box center [212, 13] width 91 height 11
paste input "351764891669877"
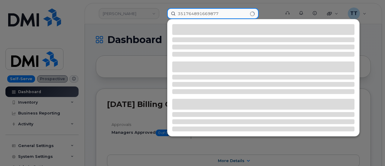
type input "351764891669877"
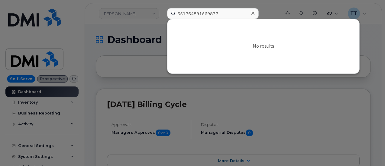
click at [111, 14] on div at bounding box center [192, 83] width 385 height 166
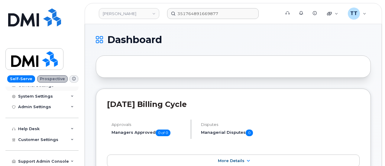
scroll to position [30, 0]
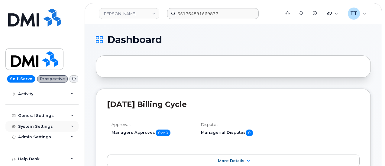
click at [42, 124] on div "System Settings" at bounding box center [35, 126] width 35 height 5
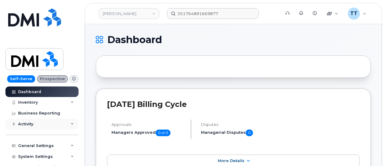
click at [42, 122] on div "Activity" at bounding box center [41, 124] width 73 height 11
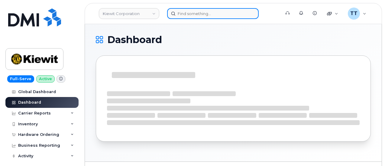
click at [193, 18] on input at bounding box center [212, 13] width 91 height 11
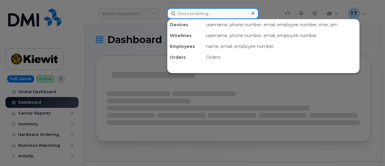
paste input "[PHONE_NUMBER]"
type input "[PHONE_NUMBER]"
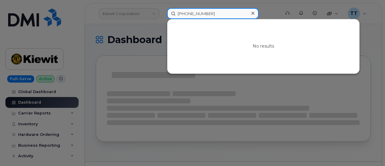
click at [184, 14] on input "[PHONE_NUMBER]" at bounding box center [212, 13] width 91 height 11
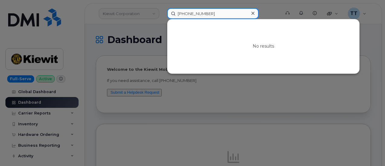
click at [211, 13] on input "[PHONE_NUMBER]" at bounding box center [212, 13] width 91 height 11
click at [199, 14] on input "[PHONE_NUMBER]" at bounding box center [212, 13] width 91 height 11
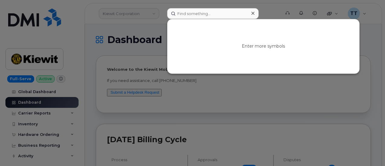
click at [126, 17] on div at bounding box center [192, 83] width 385 height 166
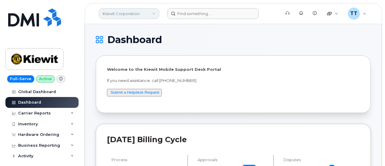
click at [124, 15] on link "Kiewit Corporation" at bounding box center [129, 13] width 60 height 11
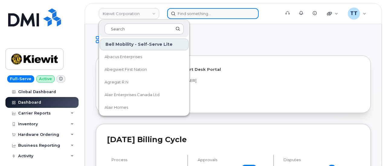
click at [194, 12] on input at bounding box center [212, 13] width 91 height 11
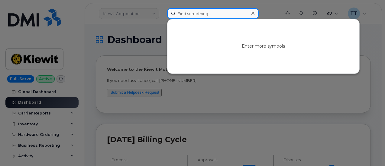
paste input "[PHONE_NUMBER]"
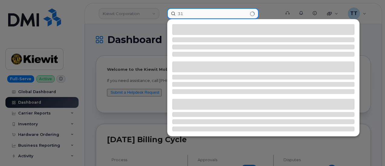
type input "3"
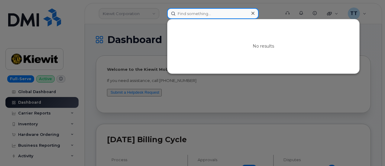
paste input "300910"
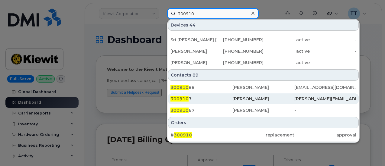
scroll to position [211, 0]
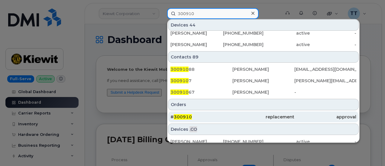
type input "300910"
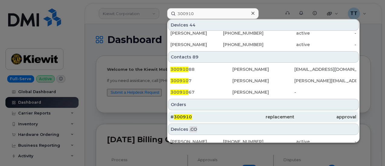
click at [211, 115] on div "# 300910" at bounding box center [201, 117] width 62 height 6
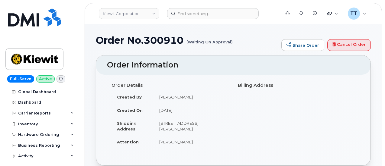
click at [340, 102] on div "Order Details Created By [PERSON_NAME] Created On [DATE] Shipping Address [STRE…" at bounding box center [233, 117] width 252 height 74
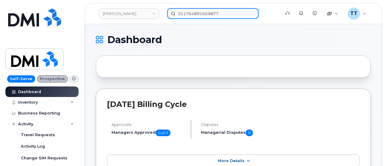
click at [203, 17] on input "351764891669877" at bounding box center [212, 13] width 91 height 11
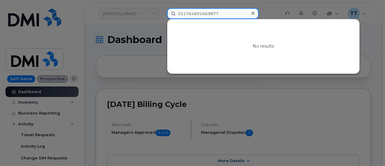
click at [203, 17] on input "351764891669877" at bounding box center [212, 13] width 91 height 11
paste input "291298"
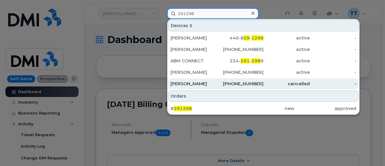
scroll to position [30, 0]
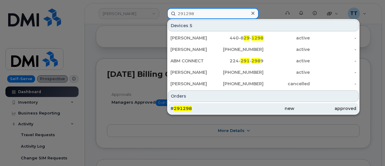
type input "291298"
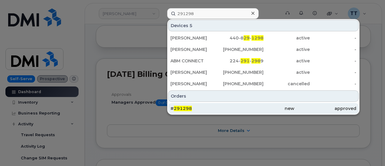
click at [207, 106] on div "# 291298" at bounding box center [201, 109] width 62 height 6
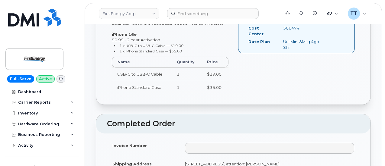
scroll to position [302, 0]
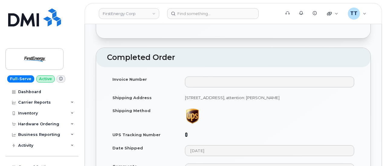
click at [186, 133] on link "1" at bounding box center [186, 135] width 3 height 5
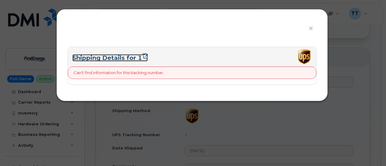
click at [141, 56] on link "Shipping Details for 1" at bounding box center [109, 57] width 75 height 7
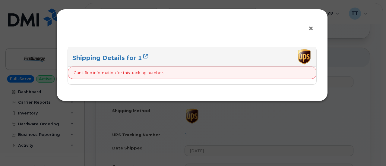
click at [314, 31] on span "×" at bounding box center [311, 28] width 5 height 11
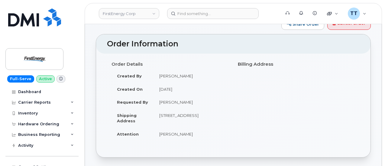
scroll to position [0, 0]
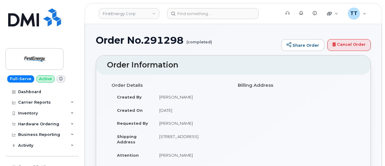
click at [157, 41] on h1 "Order No.291298 (completed)" at bounding box center [187, 40] width 182 height 11
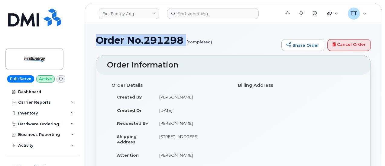
click at [157, 41] on h1 "Order No.291298 (completed)" at bounding box center [187, 40] width 182 height 11
copy h1 "Order No.291298"
click at [171, 53] on div "Order No.291298 (completed) Share Order Cancel Order" at bounding box center [233, 45] width 275 height 20
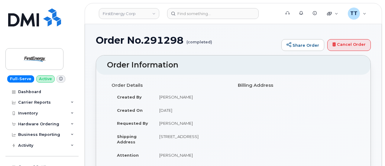
click at [346, 99] on div "Order Details Created By [PERSON_NAME] Created On [DATE] Requested By [PERSON_N…" at bounding box center [233, 123] width 252 height 87
click at [171, 98] on td "[PERSON_NAME]" at bounding box center [191, 97] width 75 height 13
copy tbody "[PERSON_NAME]"
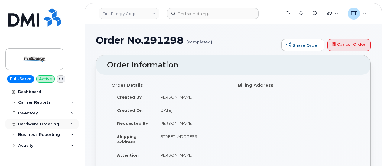
click at [53, 127] on div "Hardware Ordering" at bounding box center [41, 124] width 73 height 11
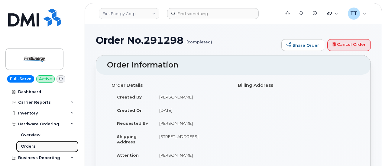
click at [40, 147] on link "Orders" at bounding box center [47, 146] width 62 height 11
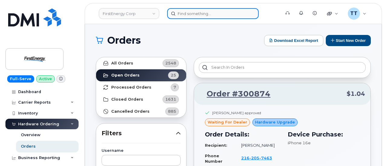
click at [193, 15] on input at bounding box center [212, 13] width 91 height 11
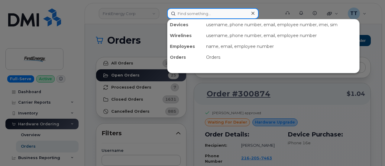
click at [189, 14] on input at bounding box center [212, 13] width 91 height 11
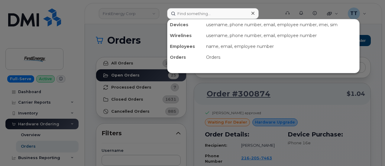
click at [194, 99] on div at bounding box center [192, 83] width 385 height 166
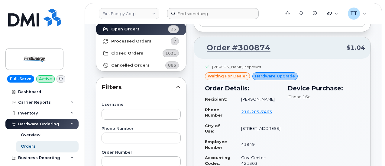
scroll to position [121, 0]
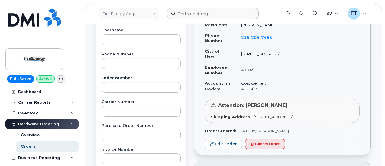
drag, startPoint x: 335, startPoint y: 81, endPoint x: 318, endPoint y: 84, distance: 17.8
click at [335, 81] on div "Device Purchase: iPhone 16e" at bounding box center [323, 52] width 79 height 92
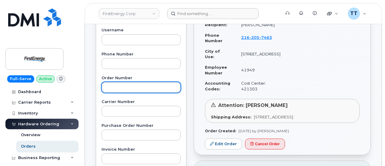
click at [139, 86] on input "text" at bounding box center [140, 87] width 79 height 11
paste input "300910"
type input "300910"
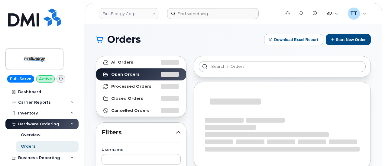
scroll to position [0, 0]
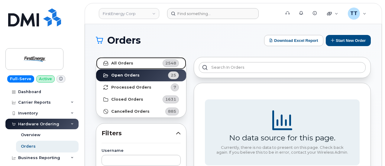
click at [140, 66] on link "All Orders 2548" at bounding box center [141, 63] width 90 height 12
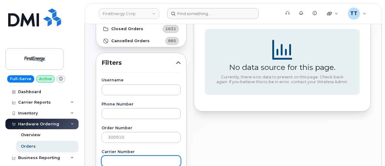
scroll to position [91, 0]
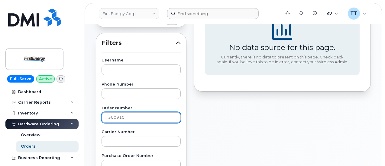
click at [150, 118] on input "300910" at bounding box center [140, 117] width 79 height 11
click at [108, 116] on input "300910" at bounding box center [140, 117] width 79 height 11
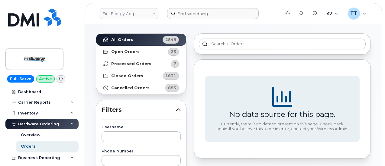
scroll to position [0, 0]
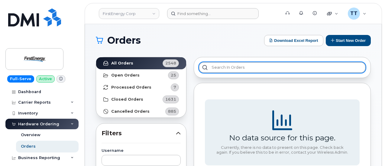
click at [241, 72] on input "text" at bounding box center [282, 67] width 167 height 11
paste input "300910"
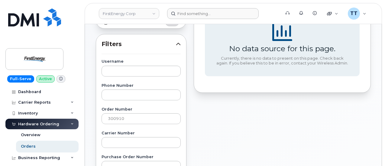
scroll to position [91, 0]
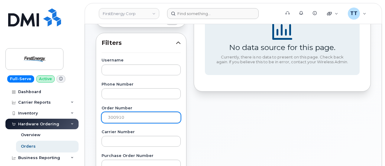
type input "300910"
click at [116, 118] on input "300910" at bounding box center [140, 117] width 79 height 11
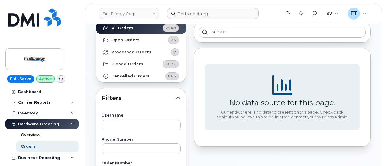
scroll to position [0, 0]
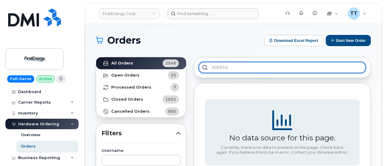
click at [242, 68] on input "300910" at bounding box center [282, 67] width 167 height 11
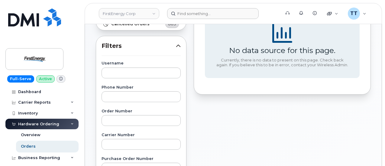
scroll to position [30, 0]
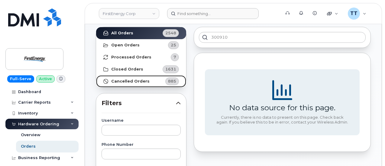
click at [138, 82] on strong "Cancelled Orders" at bounding box center [130, 81] width 38 height 5
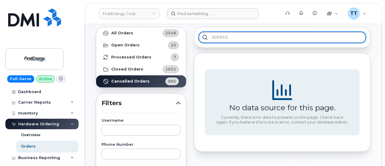
click at [232, 35] on input "300910" at bounding box center [282, 37] width 167 height 11
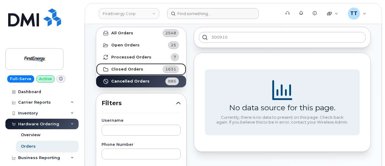
click at [137, 68] on strong "Closed Orders" at bounding box center [127, 69] width 32 height 5
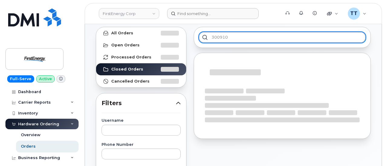
click at [235, 38] on input "300910" at bounding box center [282, 37] width 167 height 11
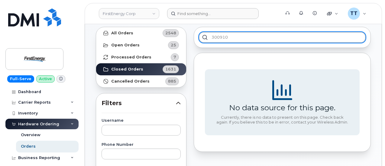
click at [323, 40] on input "300910" at bounding box center [282, 37] width 167 height 11
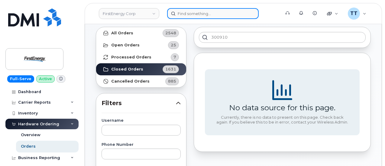
click at [213, 15] on input at bounding box center [212, 13] width 91 height 11
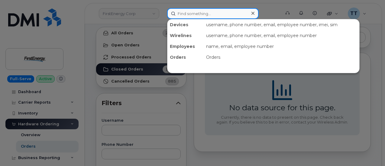
paste input "300910"
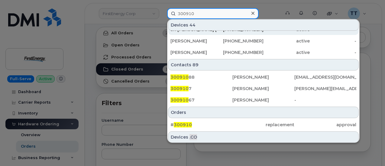
scroll to position [240, 0]
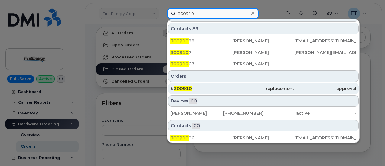
type input "300910"
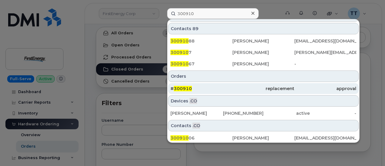
click at [200, 88] on div "# 300910" at bounding box center [201, 89] width 62 height 6
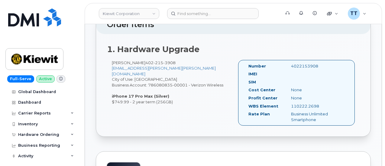
scroll to position [151, 0]
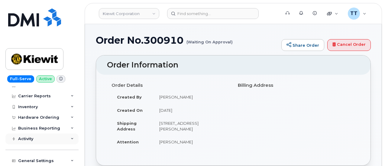
scroll to position [30, 0]
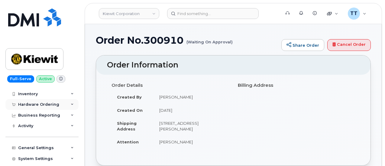
click at [39, 104] on div "Hardware Ordering" at bounding box center [38, 104] width 41 height 5
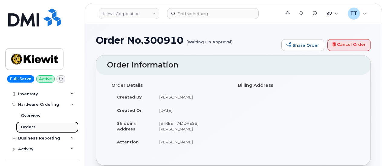
click at [38, 125] on link "Orders" at bounding box center [47, 127] width 62 height 11
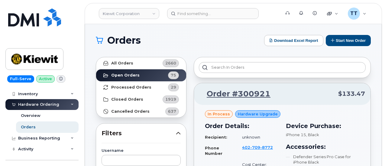
click at [333, 85] on div "Order #300921 $133.47" at bounding box center [282, 94] width 176 height 22
click at [149, 62] on link "All Orders 2660" at bounding box center [141, 63] width 90 height 12
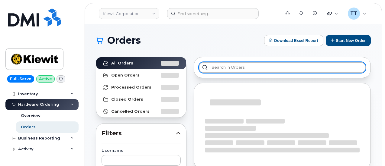
click at [238, 64] on input "text" at bounding box center [282, 67] width 167 height 11
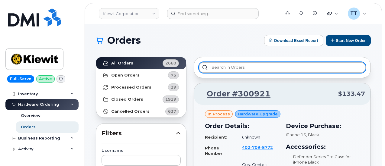
click at [322, 67] on input "text" at bounding box center [282, 67] width 167 height 11
paste input "291298"
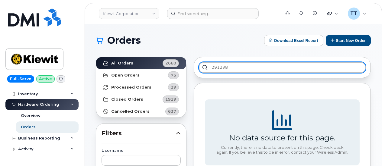
type input "291298"
click at [316, 70] on input "291298" at bounding box center [282, 67] width 167 height 11
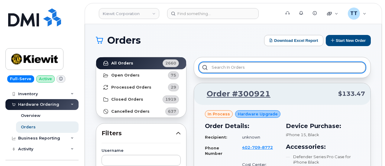
paste input "300910"
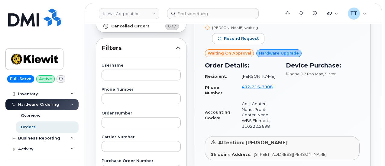
scroll to position [121, 0]
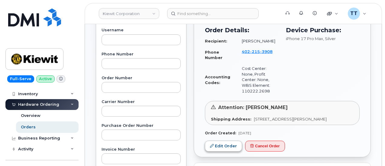
type input "300910"
click at [226, 151] on link "Edit Order" at bounding box center [223, 146] width 37 height 11
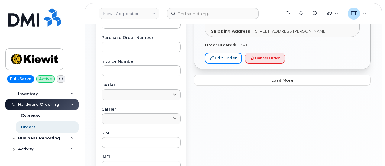
scroll to position [211, 0]
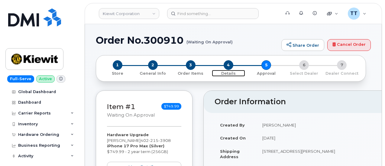
click at [228, 66] on span "4" at bounding box center [228, 65] width 10 height 10
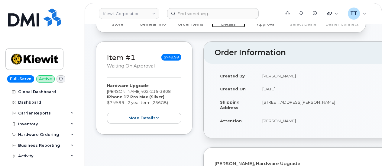
scroll to position [121, 0]
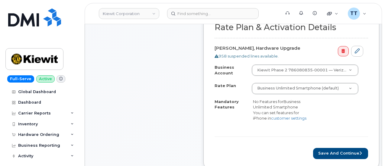
scroll to position [181, 0]
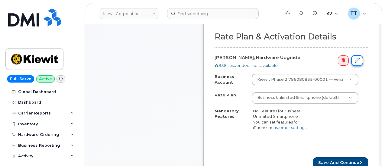
click at [354, 59] on icon at bounding box center [356, 60] width 5 height 5
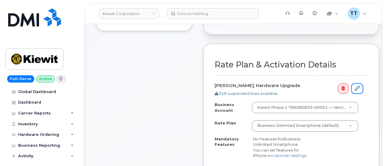
scroll to position [151, 0]
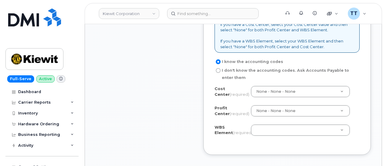
scroll to position [574, 0]
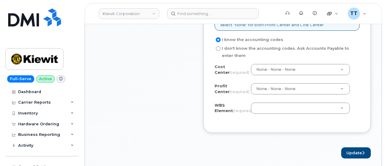
click at [322, 133] on div "Business Unit If you have a Cost Center, select your Cost Center value and then…" at bounding box center [286, 48] width 167 height 170
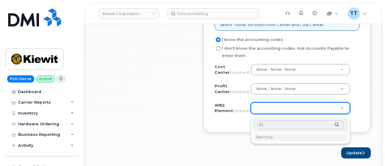
type input "2"
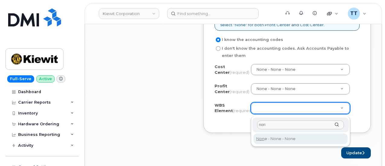
type input "non"
type input "None"
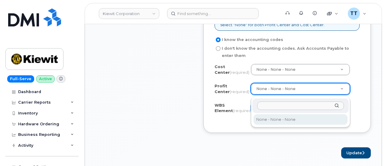
type input "21564.1031"
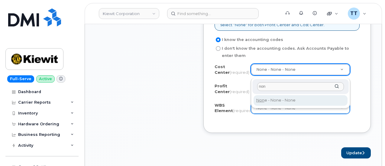
type input "non"
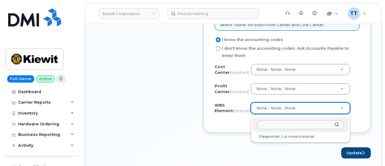
type input "21564.1031"
click at [270, 125] on input "21564.1031" at bounding box center [300, 125] width 87 height 9
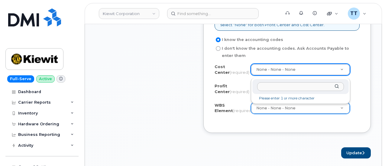
type input "21564.1031"
click at [275, 89] on input "21564.1031" at bounding box center [300, 86] width 87 height 9
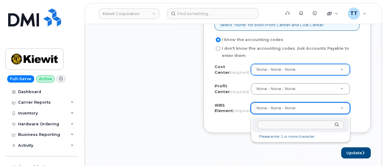
type input "21564.1031"
click at [316, 125] on input "text" at bounding box center [300, 125] width 87 height 9
paste input "21564.1031"
click at [271, 126] on input "21564.1031" at bounding box center [300, 125] width 87 height 9
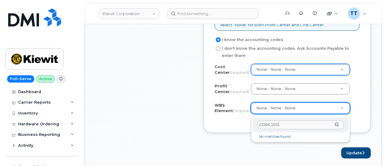
click at [271, 126] on input "21564.1031" at bounding box center [300, 125] width 87 height 9
type input "21564.1031"
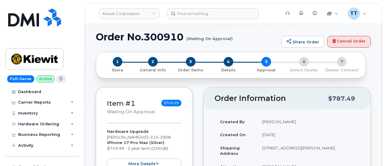
scroll to position [0, 0]
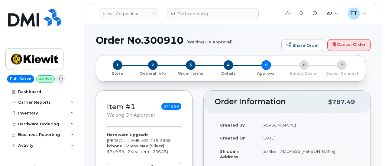
click at [141, 37] on h1 "Order No.300910 (Waiting On Approval)" at bounding box center [187, 40] width 182 height 11
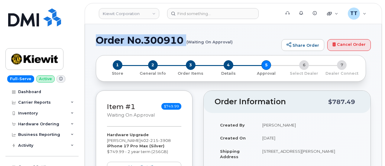
click at [141, 37] on h1 "Order No.300910 (Waiting On Approval)" at bounding box center [187, 40] width 182 height 11
copy h1 "Order No.300910"
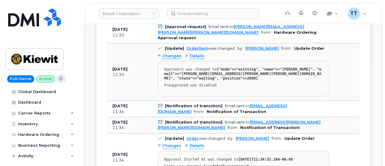
scroll to position [151, 0]
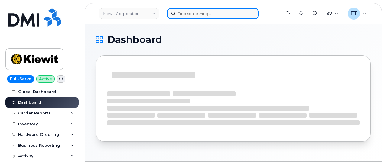
click at [196, 9] on input at bounding box center [212, 13] width 91 height 11
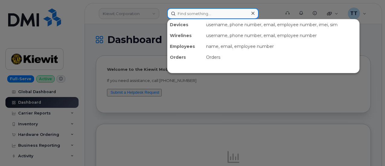
paste input "[PERSON_NAME]"
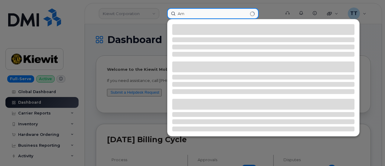
type input "A"
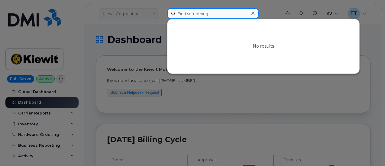
click at [204, 13] on input at bounding box center [212, 13] width 91 height 11
paste input "587-785-1674"
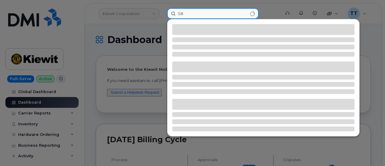
type input "5"
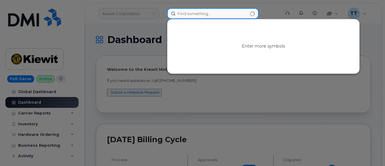
click at [209, 10] on input at bounding box center [212, 13] width 91 height 11
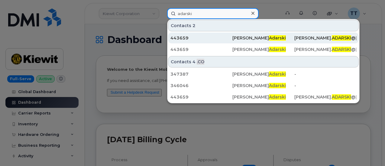
type input "adarski"
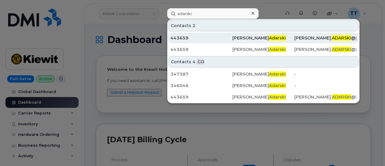
click at [254, 40] on div "Ivan Adarski" at bounding box center [263, 38] width 62 height 6
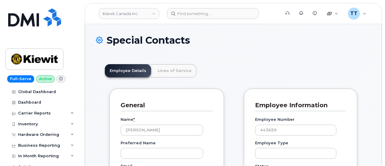
scroll to position [19, 0]
click at [143, 130] on input "[PERSON_NAME]" at bounding box center [161, 130] width 82 height 11
click at [143, 130] on input "Ivan Adarski" at bounding box center [161, 130] width 82 height 11
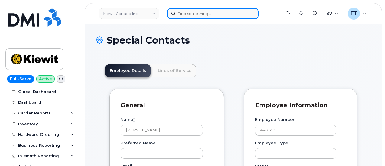
click at [189, 14] on input at bounding box center [212, 13] width 91 height 11
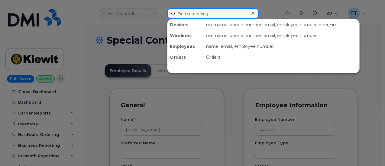
paste input "kevin coulter"
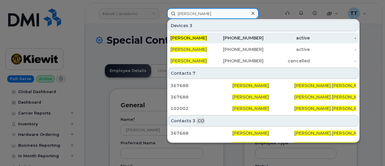
type input "kevin coulter"
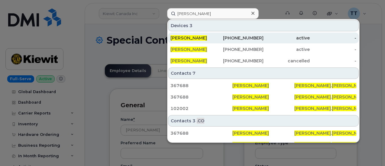
click at [194, 37] on span "[PERSON_NAME]" at bounding box center [188, 37] width 37 height 5
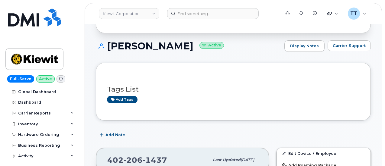
scroll to position [167, 0]
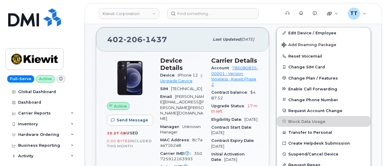
click at [77, 1] on div "Full-Serve Active Global Dashboard Dashboard Carrier Reports Monthly Billing Da…" at bounding box center [41, 83] width 82 height 166
click at [181, 73] on link "+ Upgrade Device" at bounding box center [181, 78] width 42 height 10
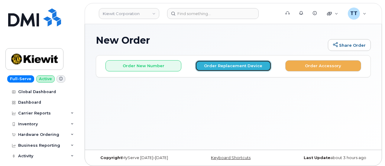
click at [224, 65] on button "Order Replacement Device" at bounding box center [233, 65] width 76 height 11
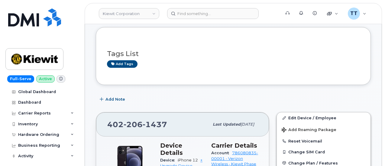
scroll to position [121, 0]
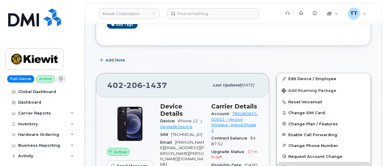
click at [138, 85] on span "206" at bounding box center [132, 85] width 19 height 9
copy span "[PHONE_NUMBER]"
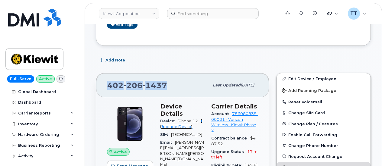
click at [179, 119] on link "+ Upgrade Device" at bounding box center [181, 124] width 42 height 10
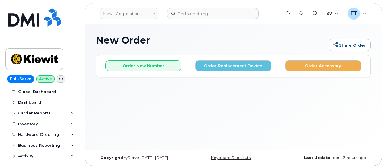
drag, startPoint x: 338, startPoint y: 105, endPoint x: 334, endPoint y: 105, distance: 4.9
click at [338, 105] on div "New Order Share Order × Share This Order If you want to allow others to create …" at bounding box center [233, 87] width 296 height 126
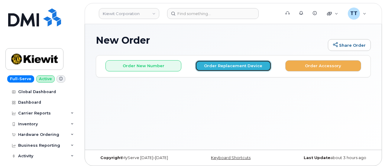
click at [232, 68] on button "Order Replacement Device" at bounding box center [233, 65] width 76 height 11
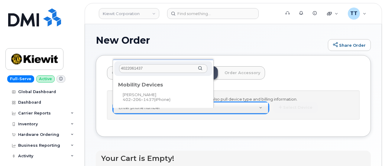
type input "4022061437"
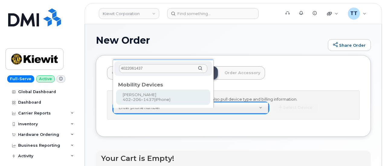
type input "1167320"
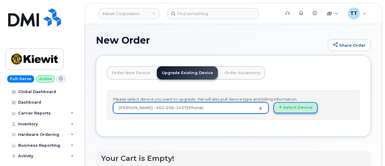
click at [273, 113] on button "Select Device" at bounding box center [295, 107] width 44 height 11
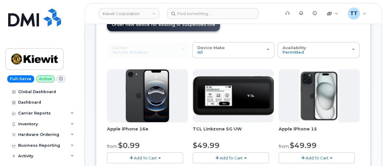
scroll to position [91, 0]
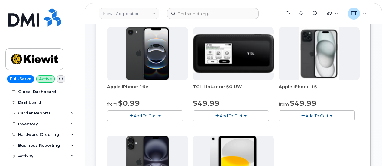
click at [147, 114] on button "Add To Cart" at bounding box center [145, 115] width 76 height 11
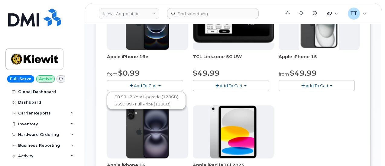
click at [246, 138] on div "Apple iPhone 16e from $0.99 Add To Cart $0.99 - 2 Year Upgrade (128GB) $599.99 …" at bounding box center [233, 103] width 252 height 213
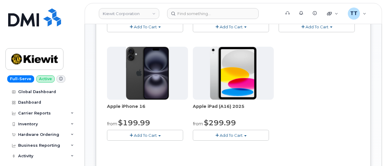
scroll to position [181, 0]
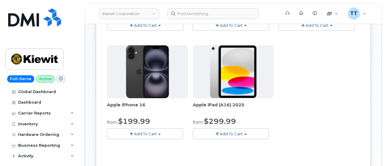
click at [134, 133] on span "Add To Cart" at bounding box center [145, 134] width 23 height 5
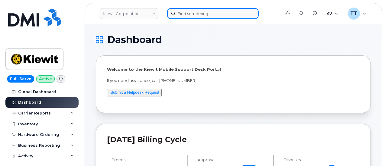
click at [194, 16] on input at bounding box center [212, 13] width 91 height 11
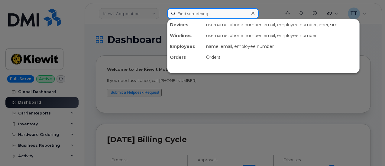
paste input "4022061437"
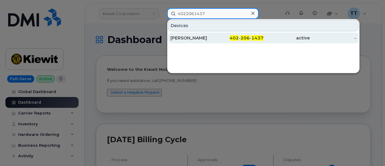
type input "4022061437"
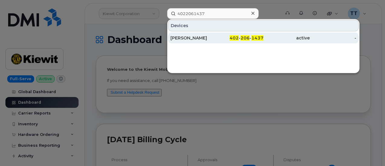
click at [207, 35] on div "[PERSON_NAME]" at bounding box center [193, 38] width 46 height 6
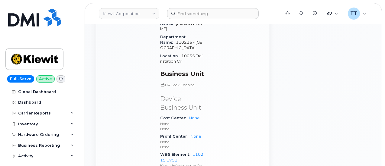
scroll to position [392, 0]
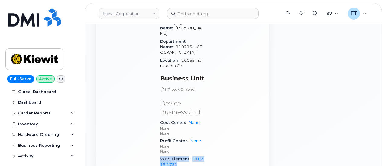
drag, startPoint x: 159, startPoint y: 118, endPoint x: 181, endPoint y: 125, distance: 23.9
click at [181, 125] on div "Device Details Device iPhone 12 + Upgrade Device SIM 89148000007398844346 Email…" at bounding box center [181, 8] width 51 height 360
copy div "WBS Element 110215.1751"
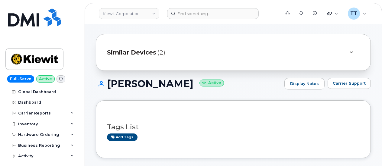
scroll to position [0, 0]
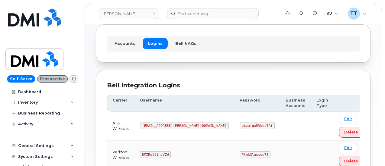
scroll to position [60, 0]
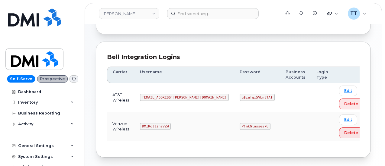
click at [159, 96] on code "[EMAIL_ADDRESS][PERSON_NAME][DOMAIN_NAME]" at bounding box center [184, 97] width 89 height 7
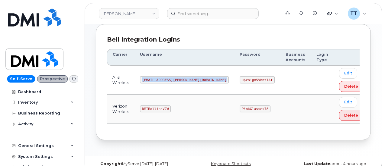
scroll to position [85, 0]
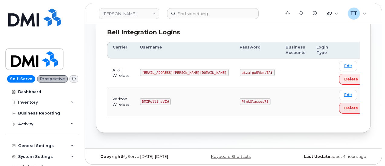
click at [184, 95] on td "DMIRollinsVZW" at bounding box center [184, 102] width 100 height 29
click at [164, 71] on code "[EMAIL_ADDRESS][PERSON_NAME][DOMAIN_NAME]" at bounding box center [184, 72] width 89 height 7
copy code "[EMAIL_ADDRESS][PERSON_NAME][DOMAIN_NAME]"
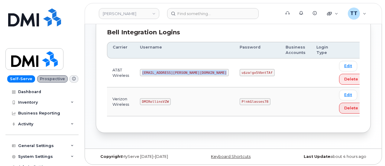
click at [171, 82] on td "[EMAIL_ADDRESS][PERSON_NAME][DOMAIN_NAME]" at bounding box center [184, 73] width 100 height 29
click at [239, 72] on code "u$za!gx5VbntTAf" at bounding box center [256, 72] width 35 height 7
copy code "u$za!gx5VbntTAf"
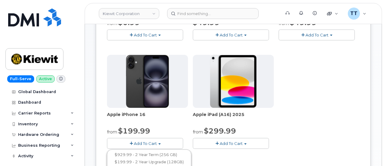
scroll to position [181, 0]
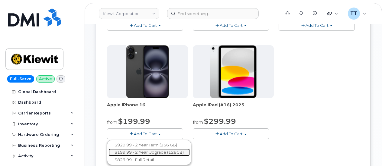
click at [141, 153] on link "$199.99 - 2 Year Upgrade (128GB)" at bounding box center [148, 153] width 81 height 8
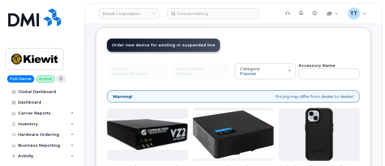
scroll to position [0, 0]
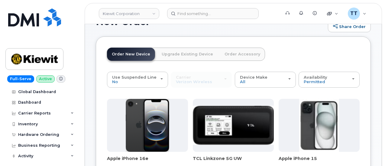
scroll to position [60, 0]
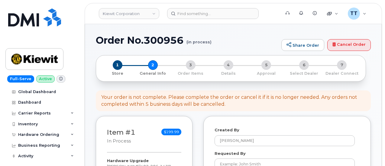
select select
click at [130, 41] on h1 "Order No.300956 (in process)" at bounding box center [187, 40] width 182 height 11
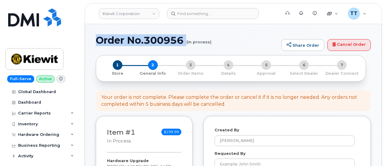
click at [131, 41] on h1 "Order No.300956 (in process)" at bounding box center [187, 40] width 182 height 11
copy h1 "Order No.300956"
click at [212, 43] on h1 "Order No.300956 (in process)" at bounding box center [187, 40] width 182 height 11
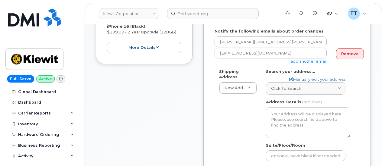
scroll to position [91, 0]
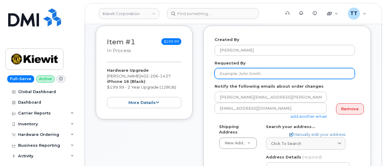
click at [247, 74] on input "Requested By" at bounding box center [284, 73] width 140 height 11
click at [252, 70] on input "Requested By" at bounding box center [284, 73] width 140 height 11
paste input "[PERSON_NAME]"
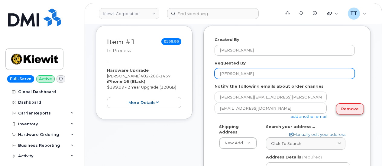
type input "[PERSON_NAME]"
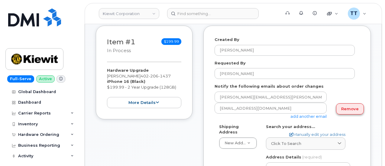
click at [355, 111] on link "Remove" at bounding box center [350, 109] width 28 height 11
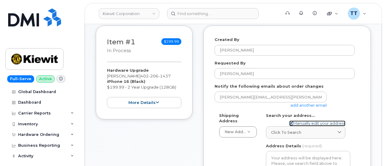
click at [304, 125] on link "Manually edit your address" at bounding box center [317, 124] width 56 height 6
select select
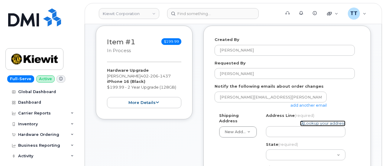
click at [309, 126] on link "Lookup your address" at bounding box center [322, 124] width 45 height 6
select select
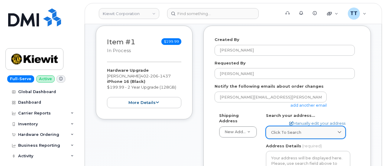
drag, startPoint x: 299, startPoint y: 130, endPoint x: 296, endPoint y: 131, distance: 4.1
click at [296, 131] on span "Click to search" at bounding box center [286, 133] width 30 height 6
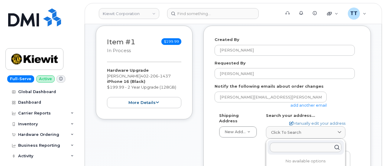
paste input "15779 west 141st terrace Olathe Kansas 66062"
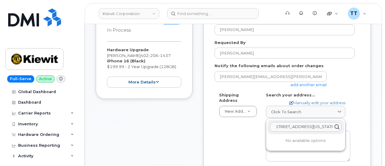
scroll to position [121, 0]
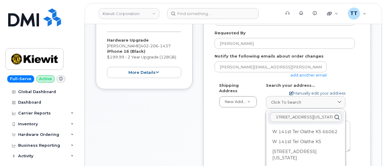
type input "15779 west 141st terrace Olathe Kansas 66062"
click at [302, 92] on link "Manually edit your address" at bounding box center [317, 94] width 56 height 6
select select
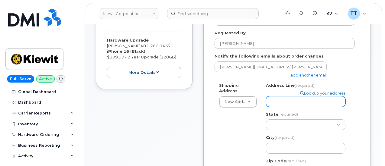
paste input "15779 west 141st terrace Olathe Kansas 66062"
select select
type input "15779 west 141st terrace Olathe Kansas 66062"
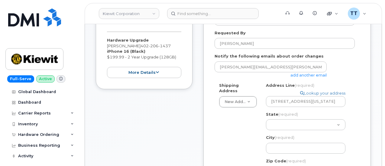
scroll to position [0, 0]
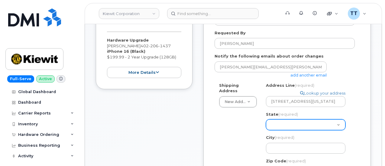
click at [285, 124] on select "Alabama Alaska American Samoa Arizona Arkansas California Colorado Connecticut …" at bounding box center [305, 125] width 79 height 11
select select "KY"
click at [266, 120] on select "Alabama Alaska American Samoa Arizona Arkansas California Colorado Connecticut …" at bounding box center [305, 125] width 79 height 11
select select
click at [287, 123] on select "Alabama Alaska American Samoa Arizona Arkansas California Colorado Connecticut …" at bounding box center [305, 125] width 79 height 11
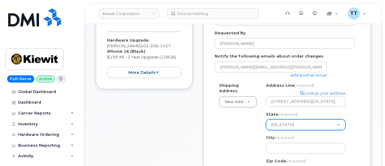
select select "KS"
click at [266, 120] on select "Alabama Alaska American Samoa Arizona Arkansas California Colorado Connecticut …" at bounding box center [305, 125] width 79 height 11
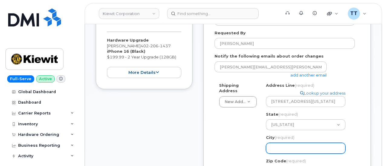
click at [295, 148] on input "City (required)" at bounding box center [305, 148] width 79 height 11
drag, startPoint x: 295, startPoint y: 148, endPoint x: 286, endPoint y: 147, distance: 8.9
click at [285, 147] on input "City (required)" at bounding box center [305, 148] width 79 height 11
paste input "Olathe"
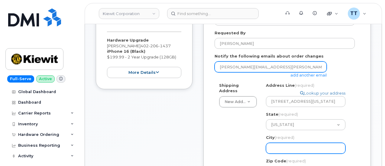
select select
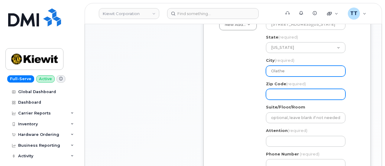
scroll to position [211, 0]
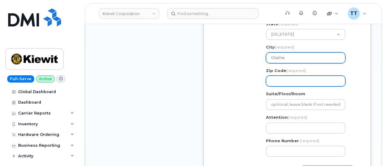
type input "Olathe"
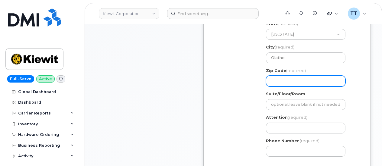
click at [295, 82] on input "Zip Code (required)" at bounding box center [305, 81] width 79 height 11
click at [290, 82] on input "Zip Code (required)" at bounding box center [305, 81] width 79 height 11
select select
type input "6"
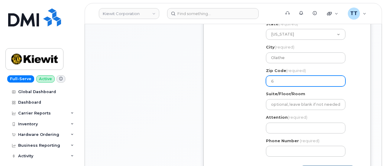
select select
type input "66"
select select
type input "660"
select select
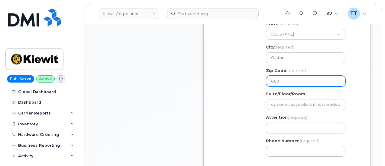
type input "6606"
select select
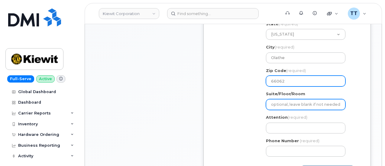
type input "66062"
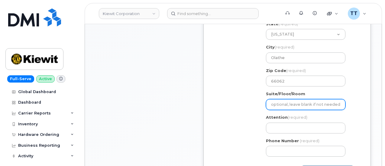
click at [292, 103] on input "Suite/Floor/Room" at bounding box center [305, 104] width 79 height 11
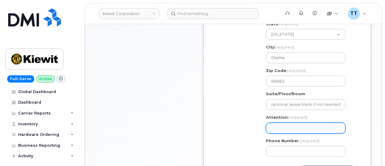
click at [281, 130] on input "Attention (required)" at bounding box center [305, 128] width 79 height 11
click at [284, 129] on input "Attention (required)" at bounding box center [305, 128] width 79 height 11
paste input "CS0799044"
select select
type input "CS0799044"
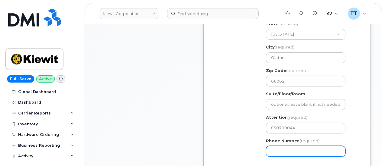
click at [299, 151] on input "Phone Number" at bounding box center [305, 151] width 79 height 11
click at [289, 150] on input "Phone Number" at bounding box center [305, 151] width 79 height 11
select select
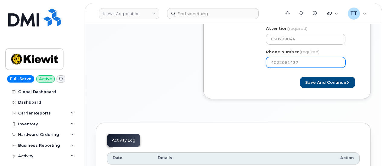
scroll to position [302, 0]
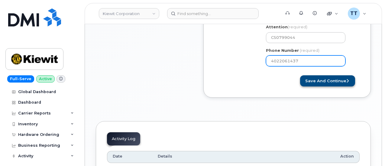
type input "4022061437"
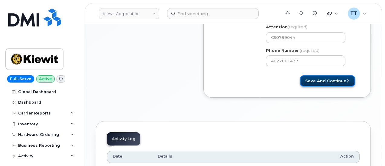
click at [328, 84] on button "Save and Continue" at bounding box center [327, 80] width 55 height 11
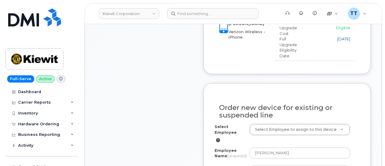
scroll to position [332, 0]
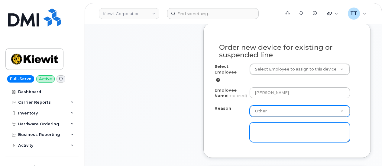
click at [270, 137] on textarea at bounding box center [299, 133] width 100 height 20
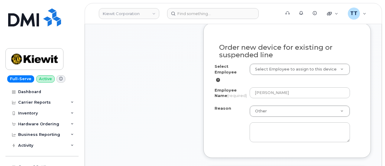
drag, startPoint x: 273, startPoint y: 117, endPoint x: 271, endPoint y: 113, distance: 4.2
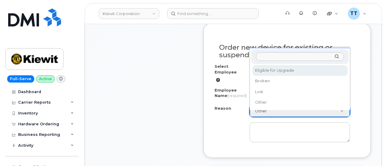
select select "eligible_for_upgrade"
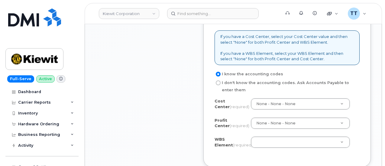
scroll to position [604, 0]
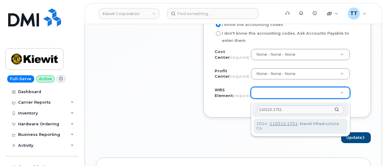
type input "110215.1751"
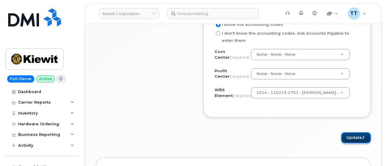
click at [348, 142] on button "Update" at bounding box center [356, 138] width 30 height 11
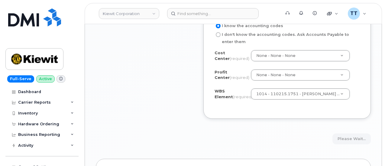
scroll to position [664, 0]
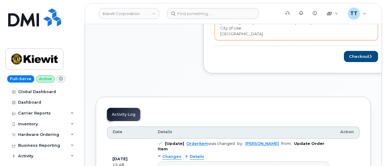
scroll to position [302, 0]
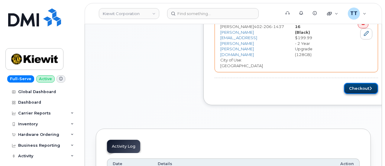
click at [355, 83] on button "Checkout" at bounding box center [361, 88] width 34 height 11
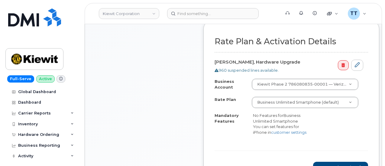
scroll to position [242, 0]
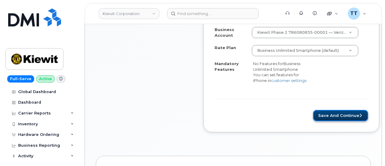
click at [331, 116] on button "Save and Continue" at bounding box center [340, 115] width 55 height 11
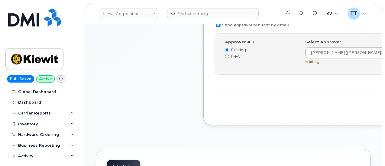
scroll to position [211, 0]
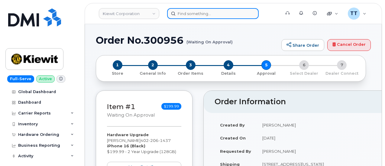
click at [197, 14] on input at bounding box center [212, 13] width 91 height 11
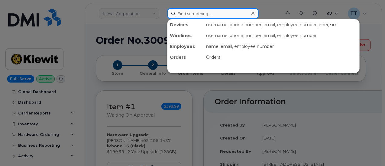
paste input "[PHONE_NUMBER]"
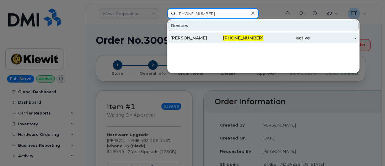
type input "[PHONE_NUMBER]"
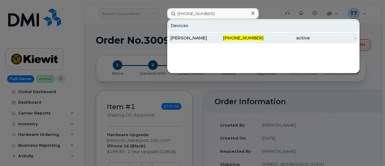
click at [200, 40] on div "[PERSON_NAME]" at bounding box center [193, 38] width 46 height 6
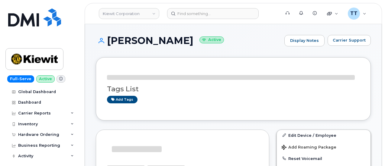
click at [141, 42] on h1 "[PERSON_NAME] Active" at bounding box center [188, 40] width 185 height 11
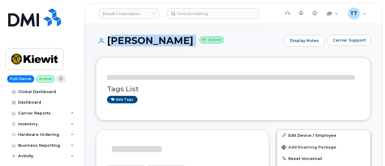
click at [141, 42] on h1 "[PERSON_NAME] Active" at bounding box center [188, 40] width 185 height 11
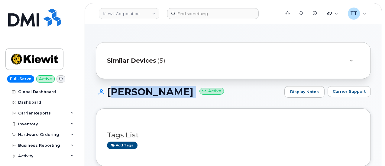
copy h1 "[PERSON_NAME]"
click at [186, 104] on div "[PERSON_NAME] Active Display Notes Carrier Support" at bounding box center [233, 97] width 275 height 22
